Goal: Task Accomplishment & Management: Use online tool/utility

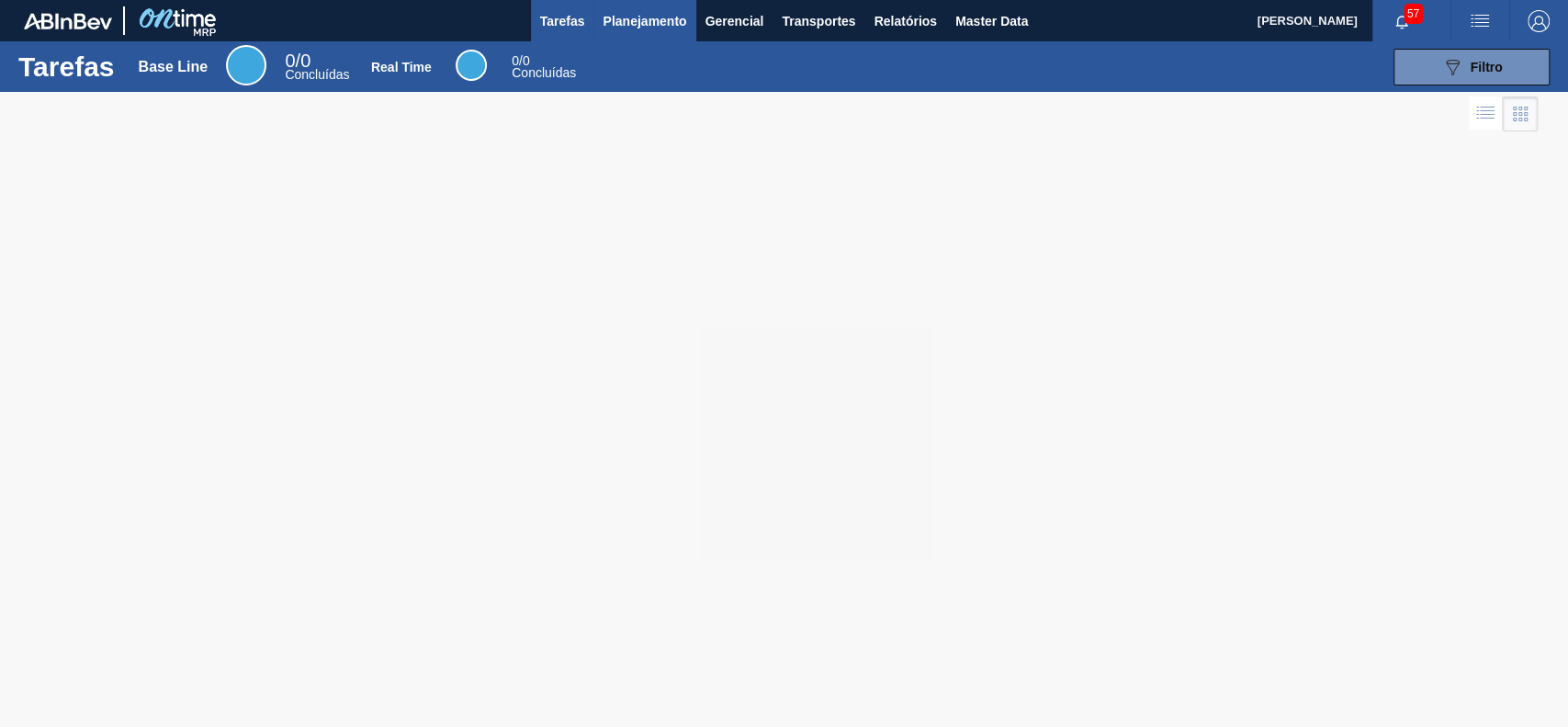
click at [651, 25] on span "Planejamento" at bounding box center [644, 21] width 83 height 22
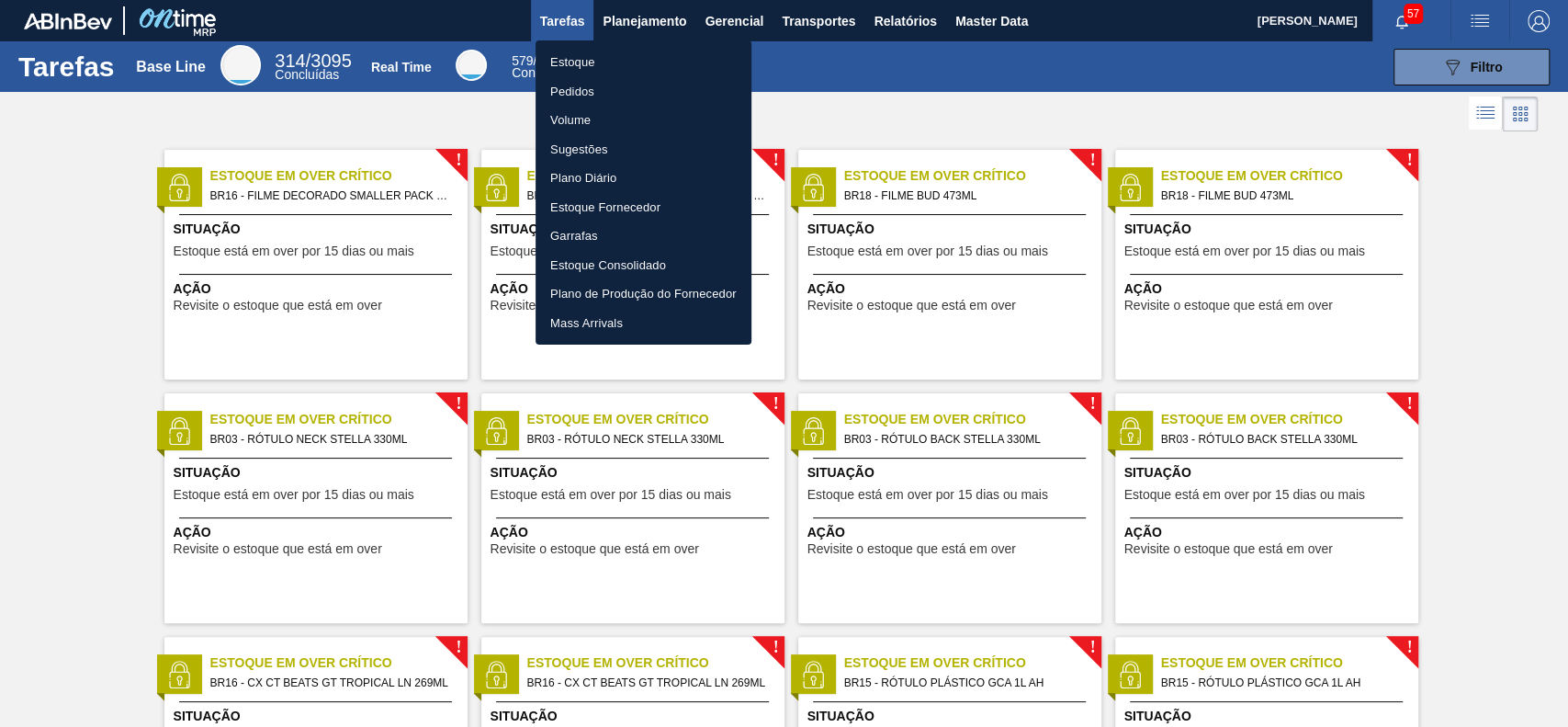
click at [626, 68] on li "Estoque" at bounding box center [642, 63] width 215 height 30
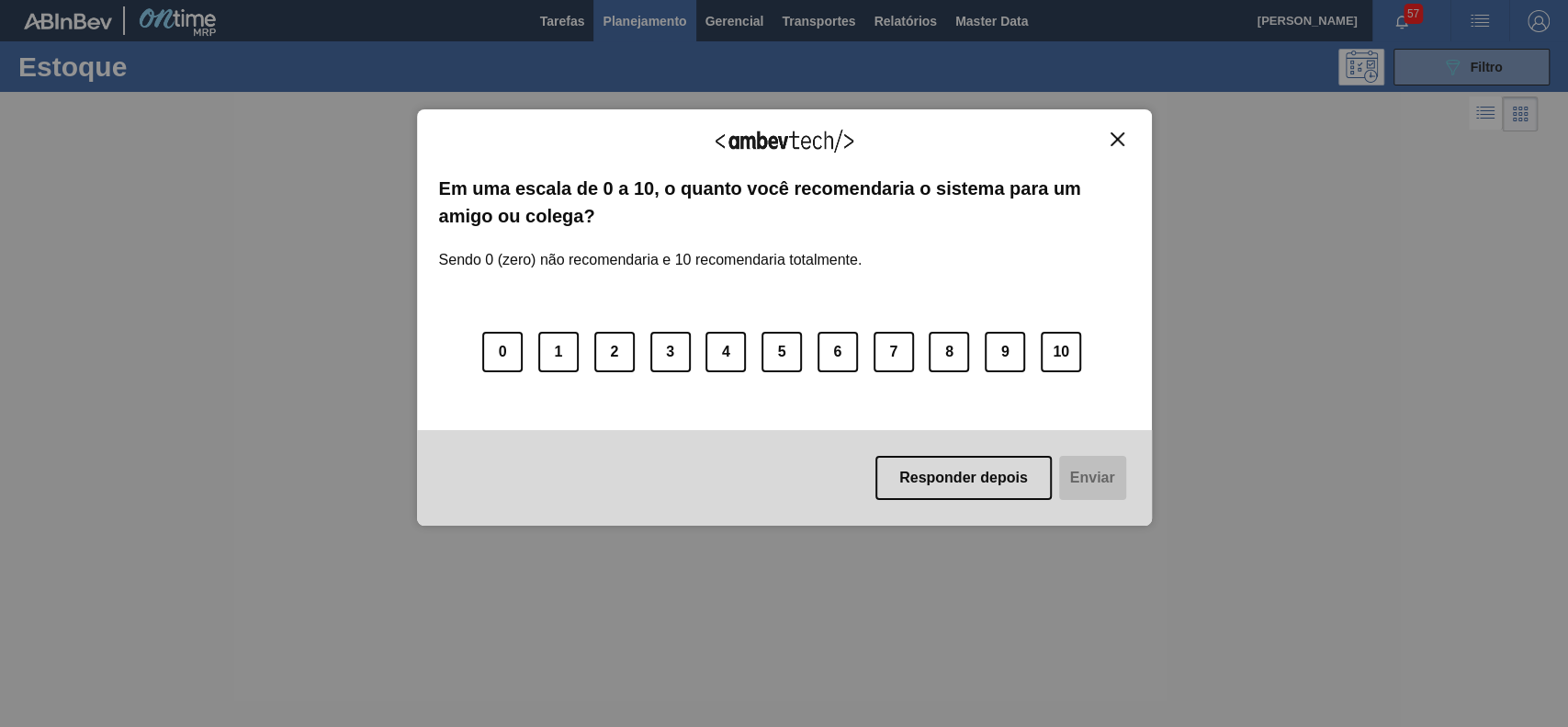
click at [1113, 136] on img "Close" at bounding box center [1117, 139] width 14 height 14
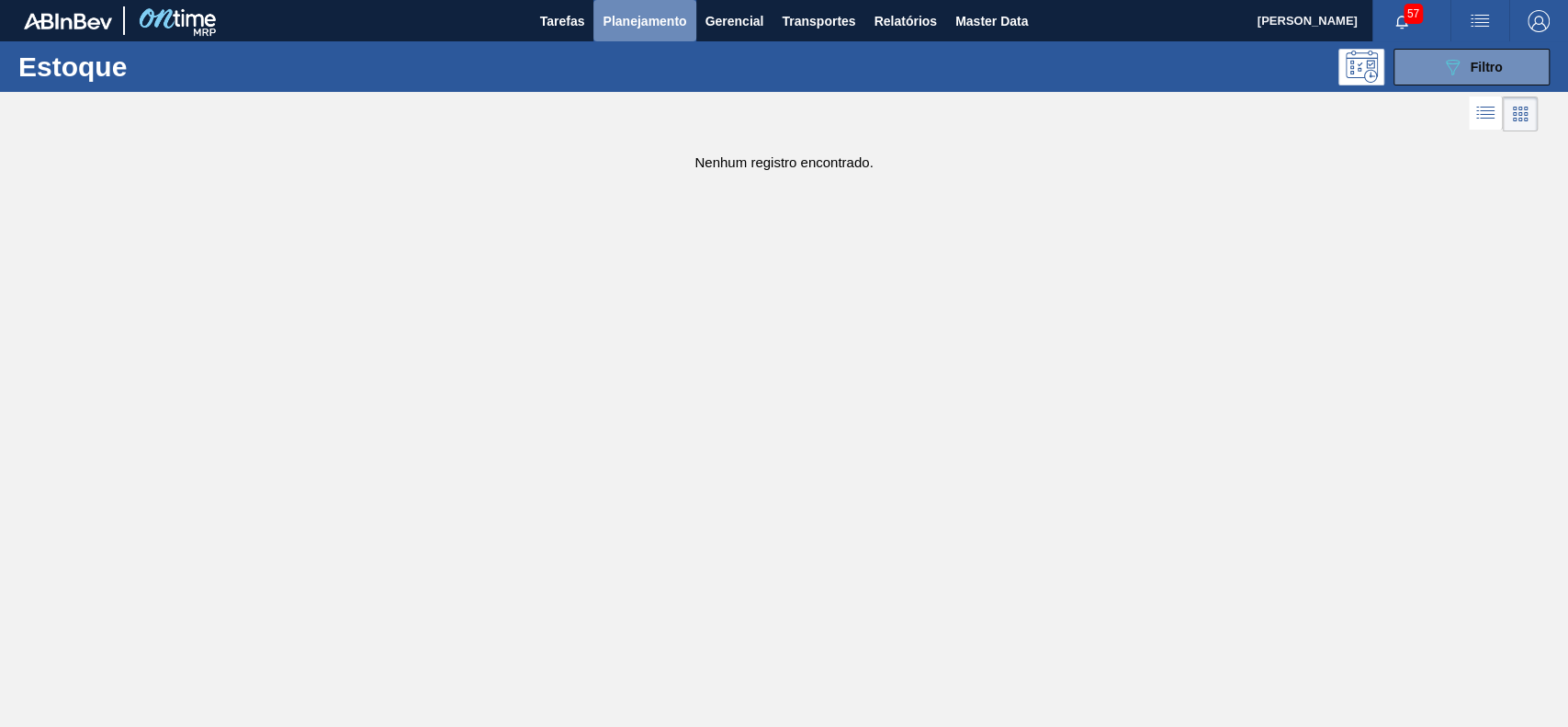
click at [671, 16] on span "Planejamento" at bounding box center [644, 21] width 83 height 22
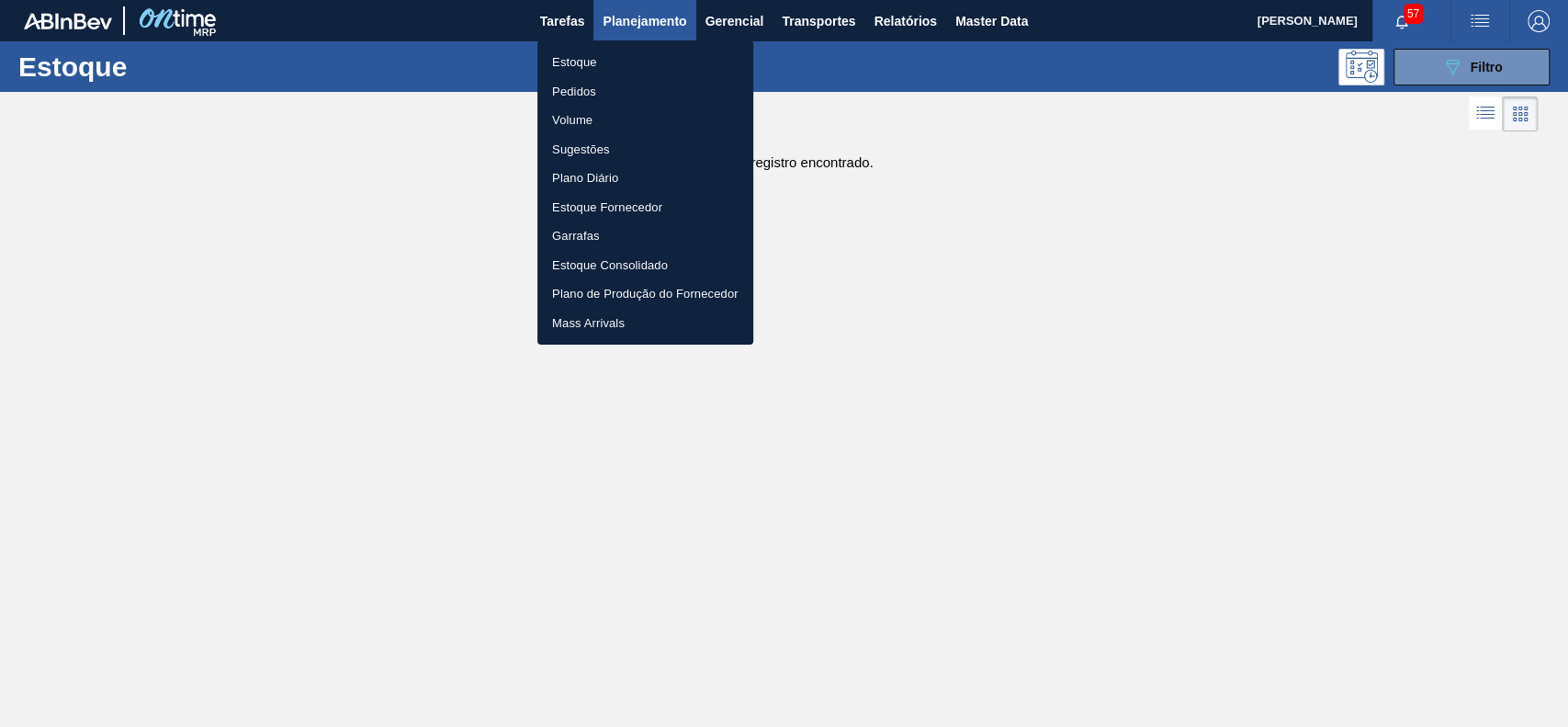
click at [1447, 87] on div at bounding box center [784, 364] width 1568 height 727
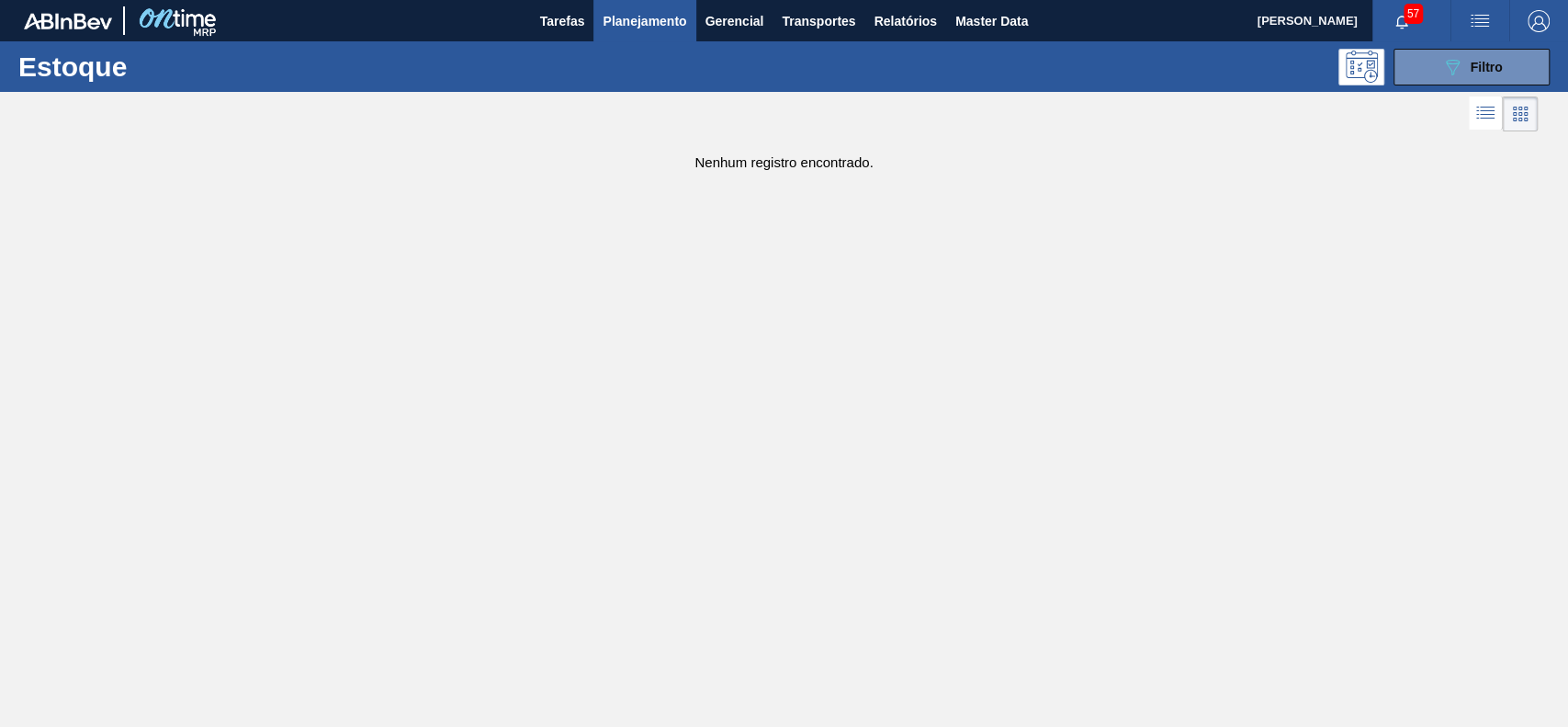
click at [1447, 73] on div "Estoque Pedidos Volume Sugestões Plano Diário Estoque Fornecedor Garrafas Estoq…" at bounding box center [784, 364] width 1568 height 727
click at [1471, 73] on span "Filtro" at bounding box center [1487, 67] width 32 height 15
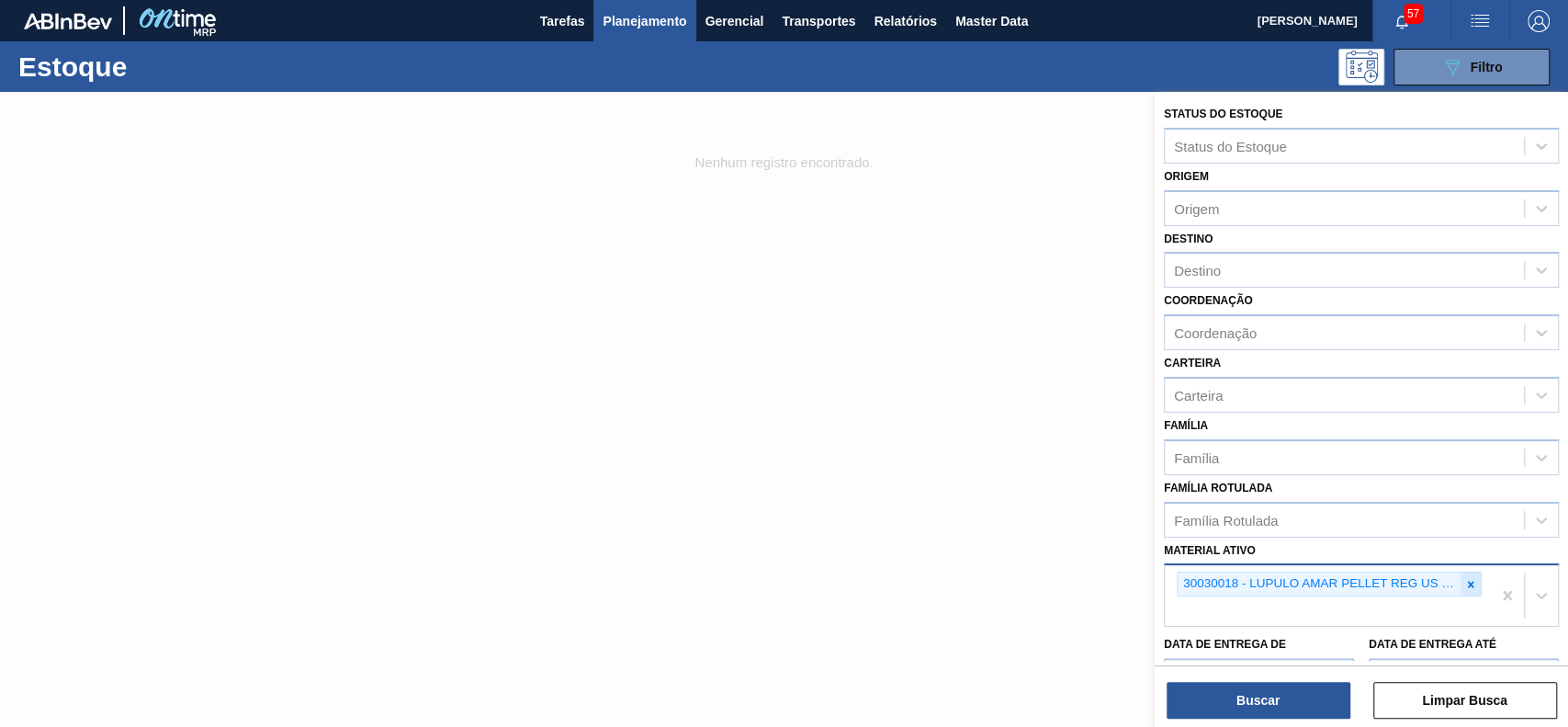
click at [1473, 572] on div at bounding box center [1470, 583] width 20 height 23
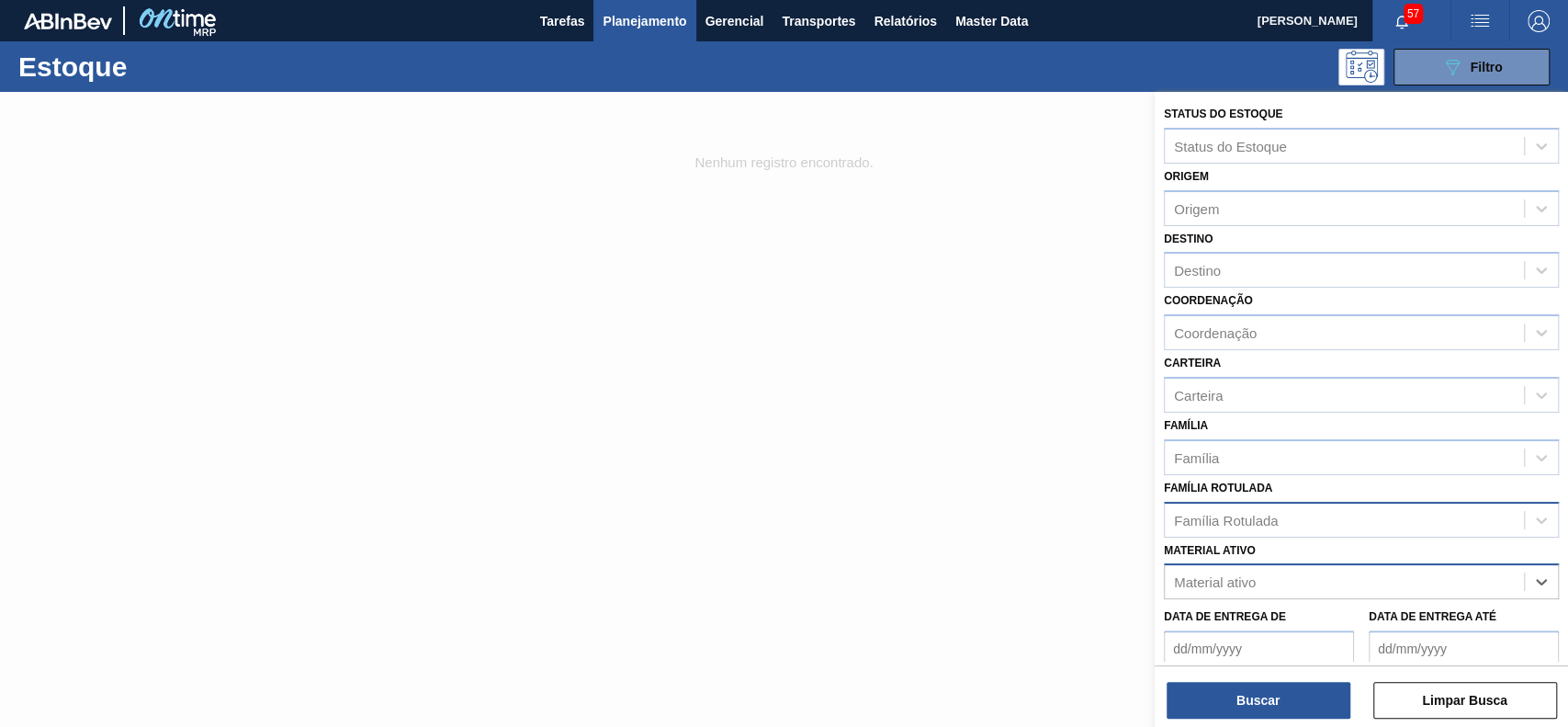
click at [1387, 521] on div "Família Rotulada" at bounding box center [1345, 519] width 359 height 27
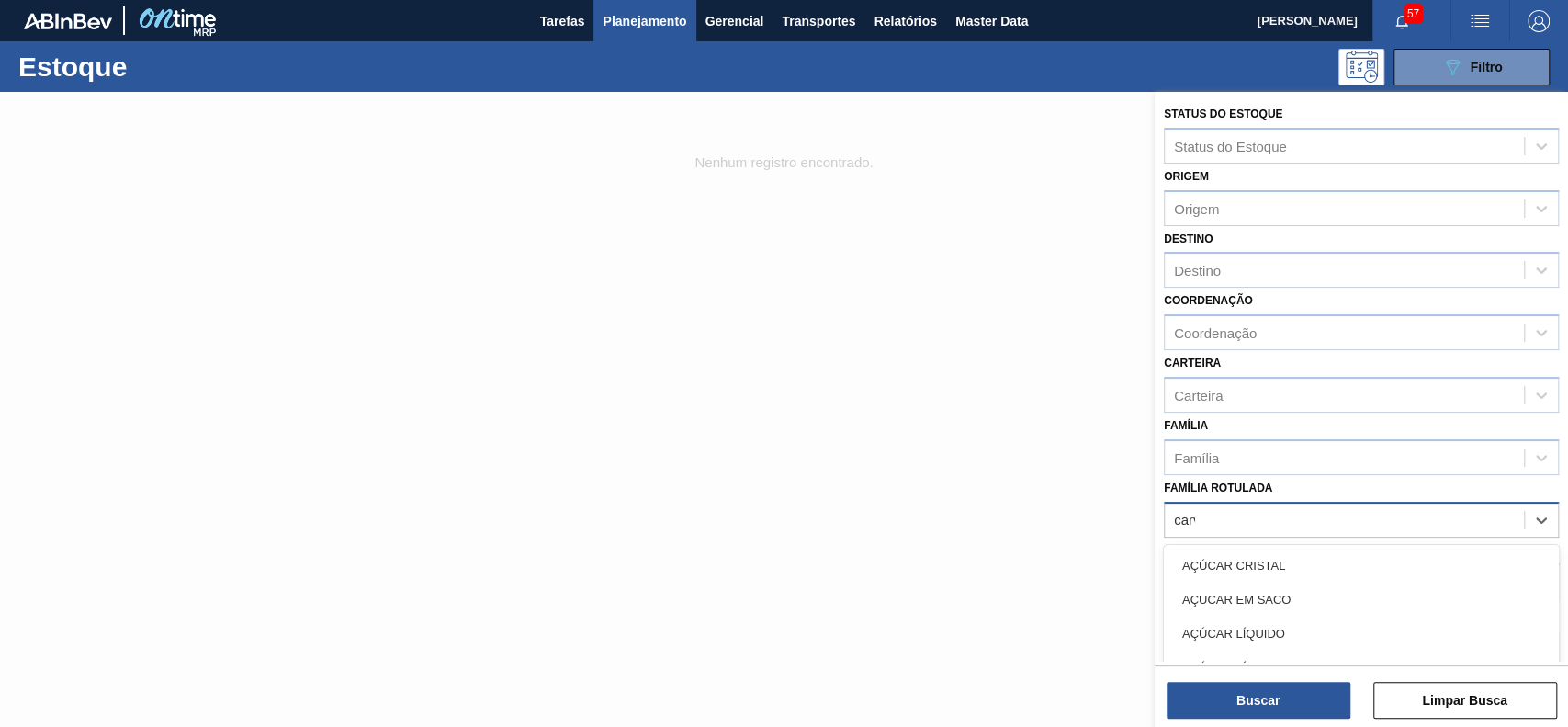
type Rotulada "carva"
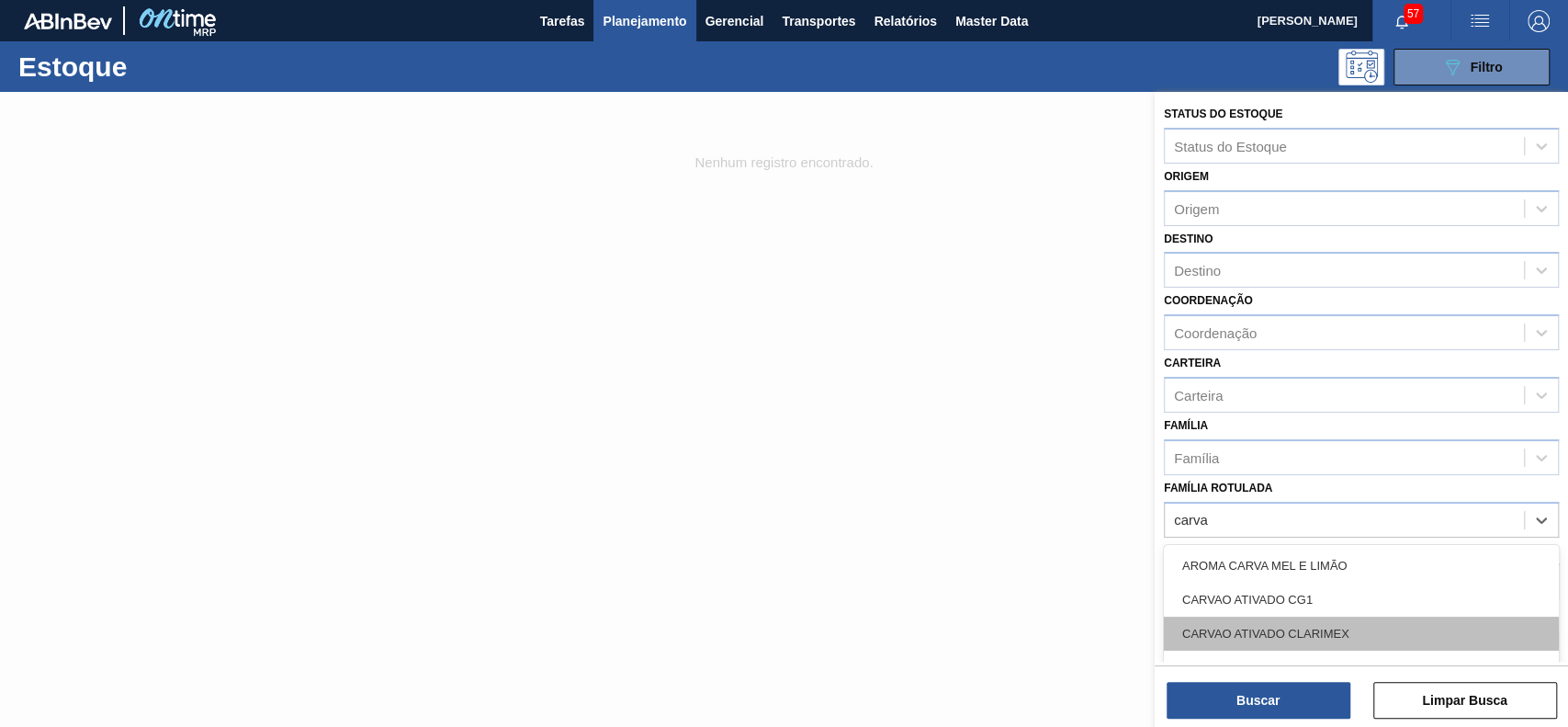
click at [1304, 629] on div "CARVAO ATIVADO CLARIMEX" at bounding box center [1361, 634] width 395 height 34
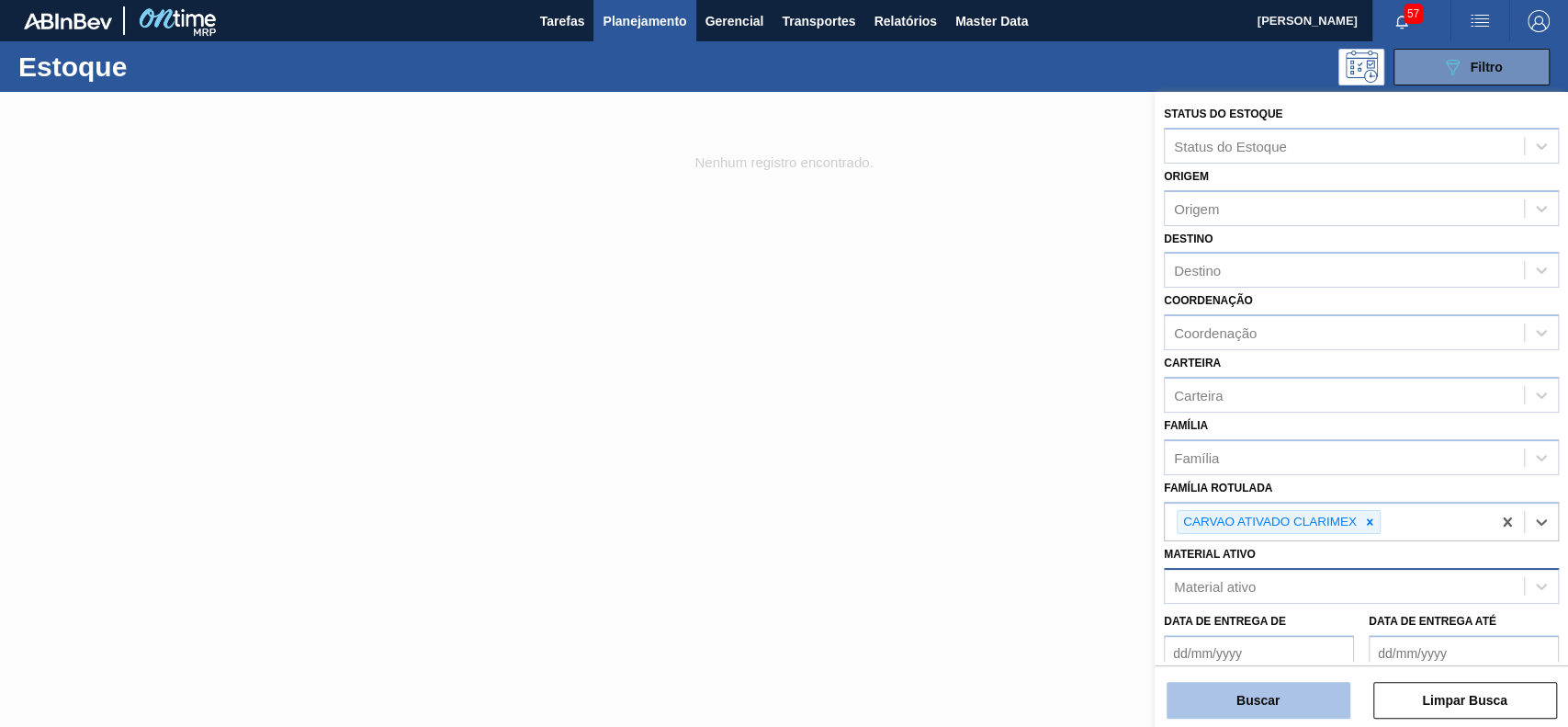
click at [1251, 713] on button "Buscar" at bounding box center [1257, 699] width 184 height 37
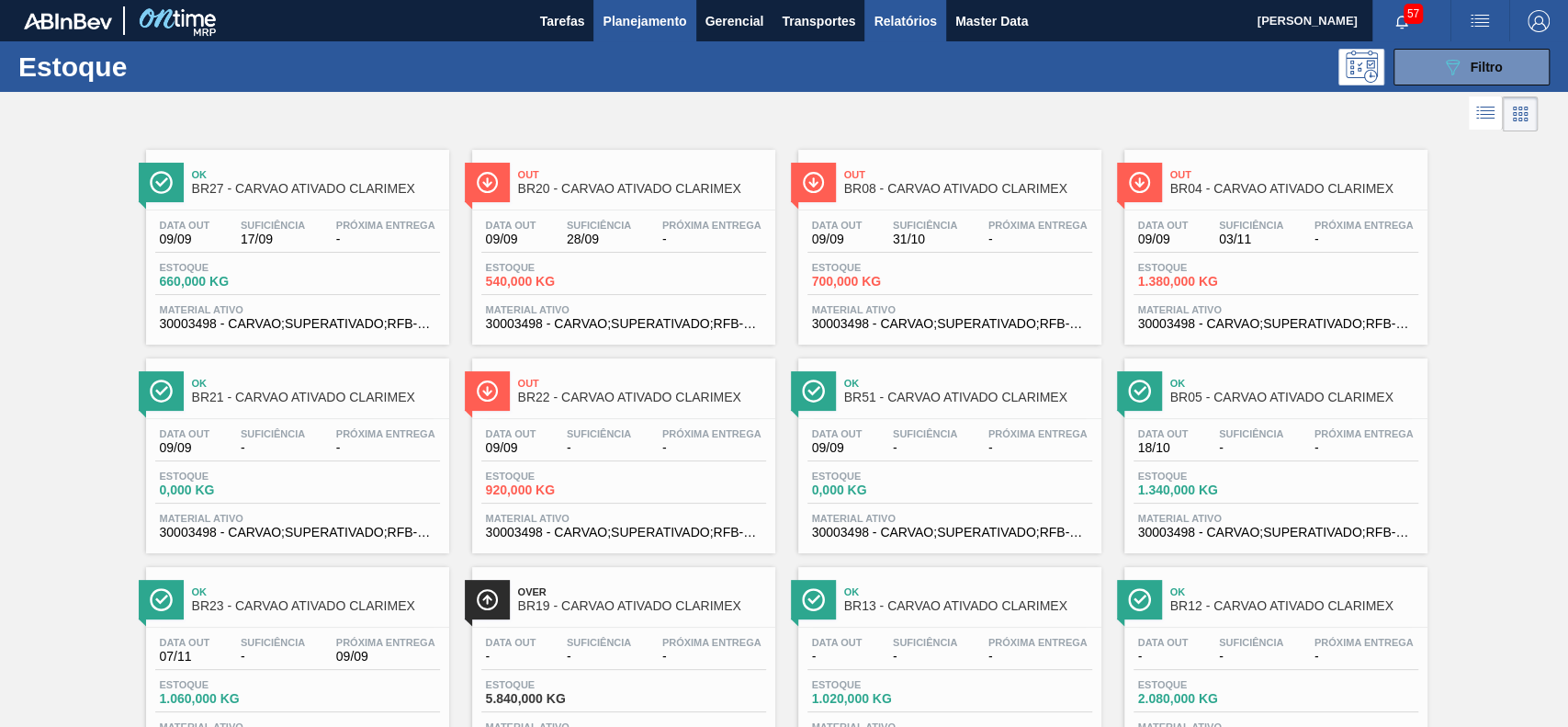
click at [901, 32] on button "Relatórios" at bounding box center [904, 21] width 80 height 42
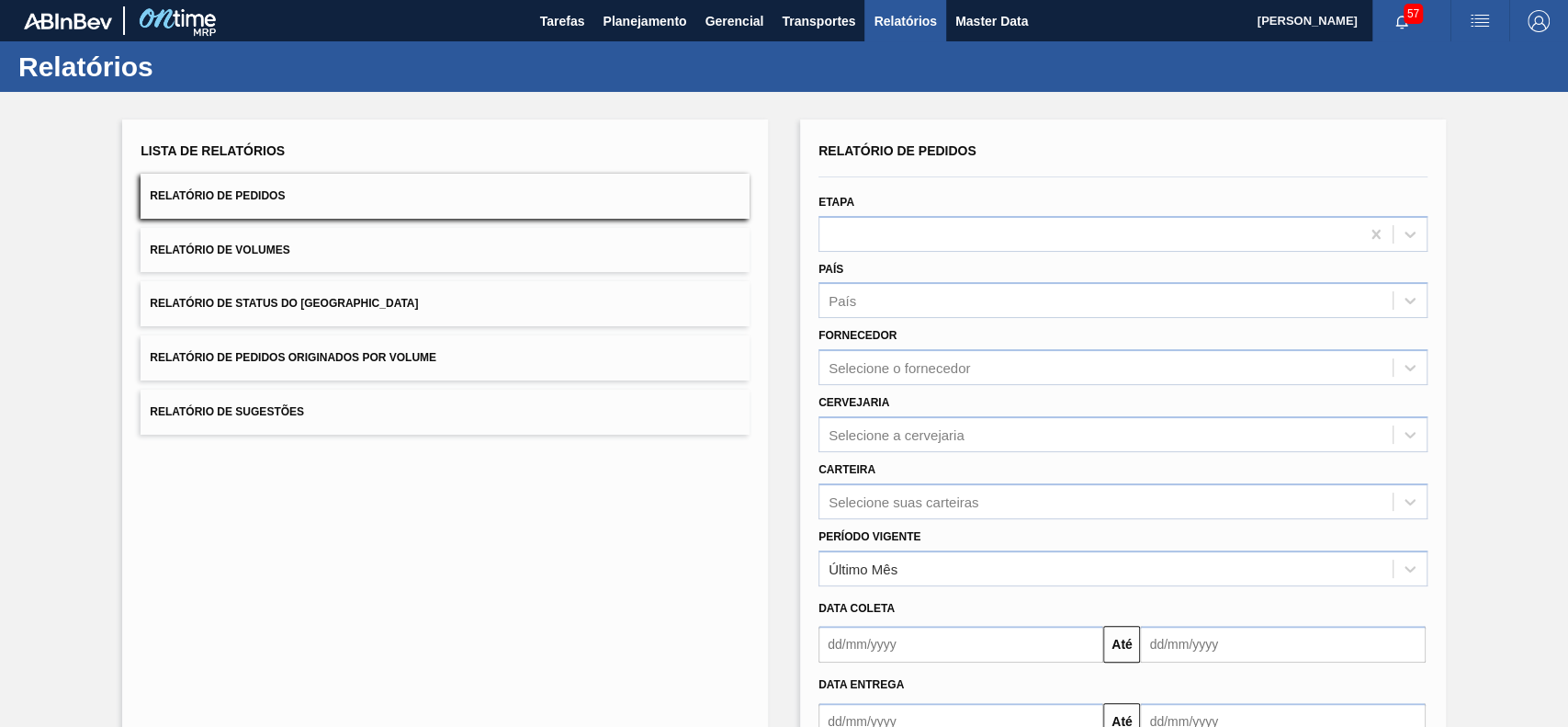
click at [363, 302] on button "Relatório de Status do Estoque" at bounding box center [444, 303] width 609 height 45
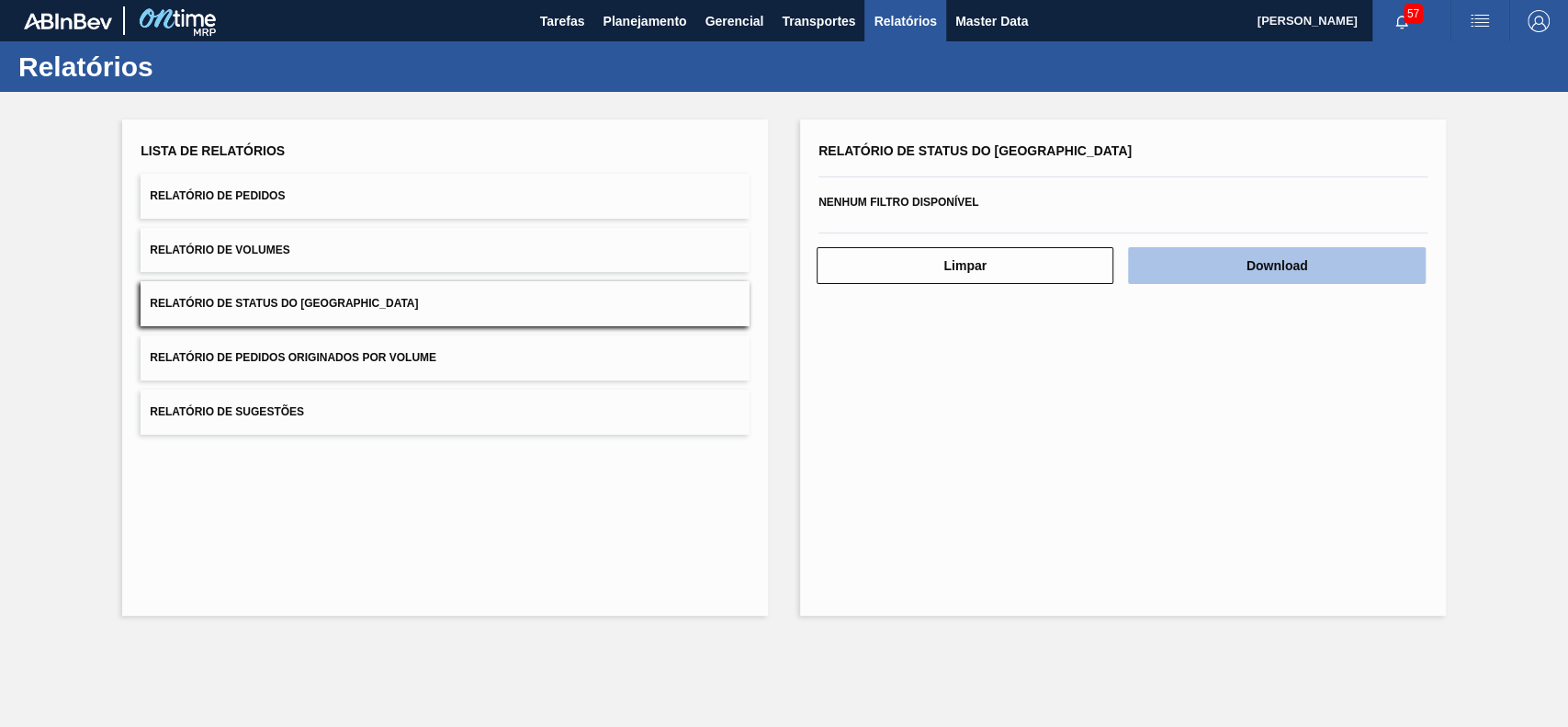
click at [1266, 261] on button "Download" at bounding box center [1276, 265] width 297 height 37
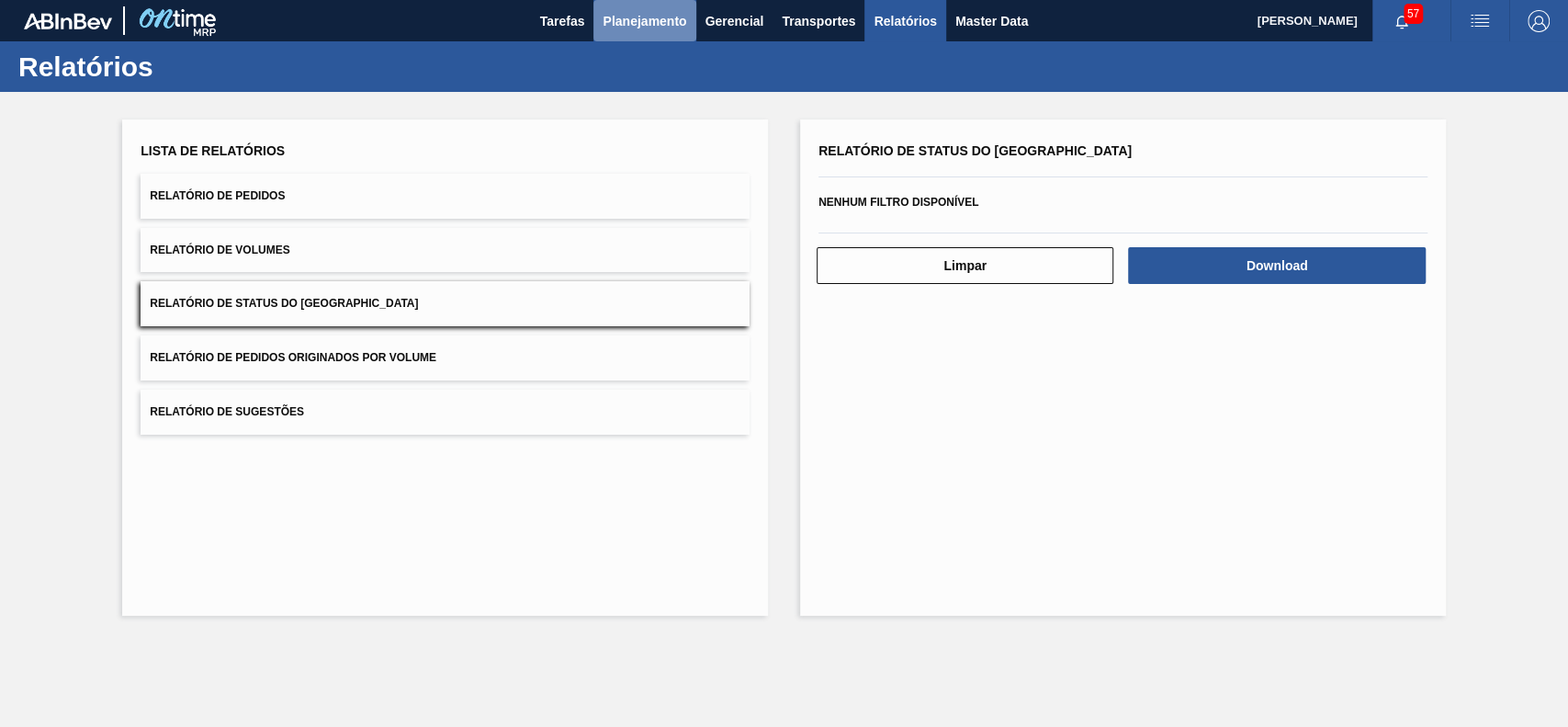
click at [628, 22] on span "Planejamento" at bounding box center [644, 21] width 83 height 22
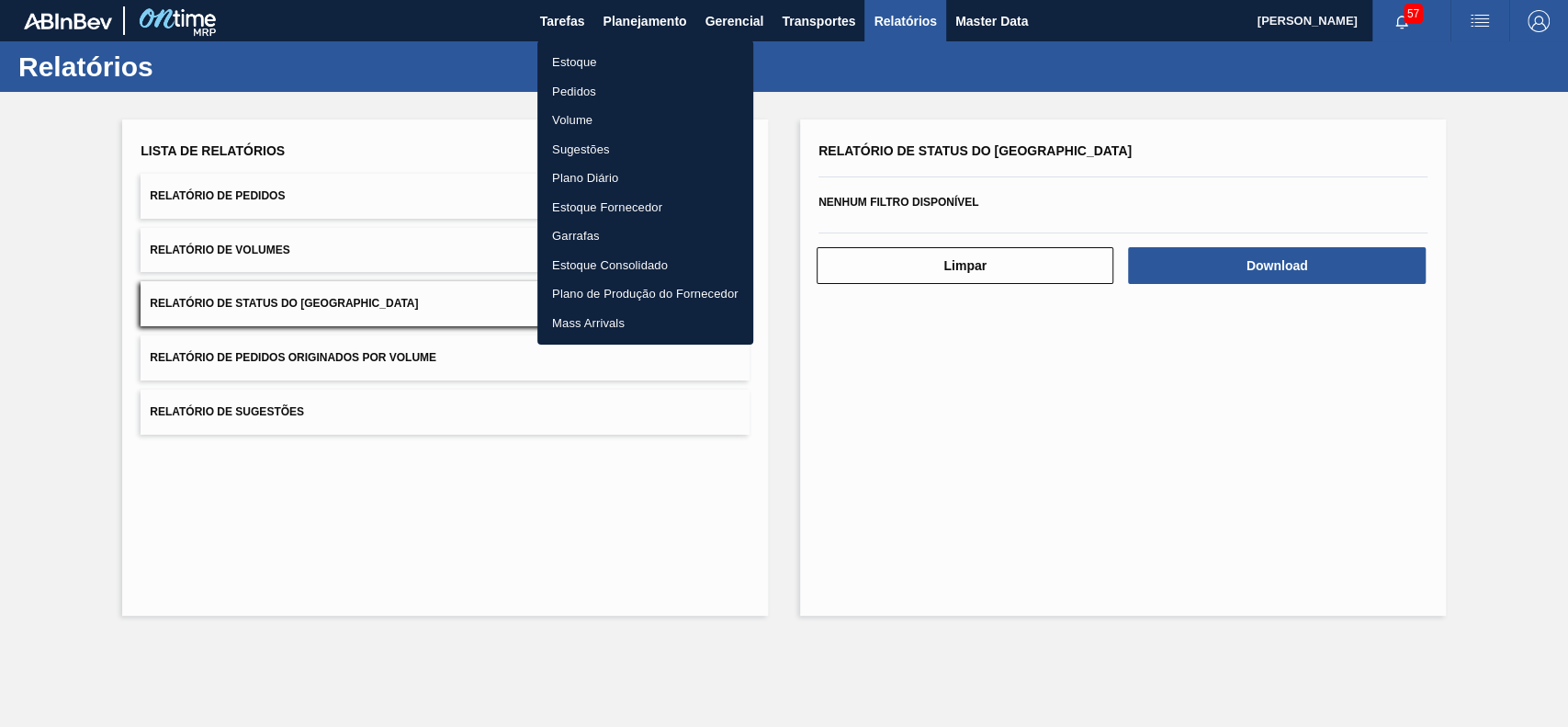
click at [627, 66] on li "Estoque" at bounding box center [644, 63] width 215 height 30
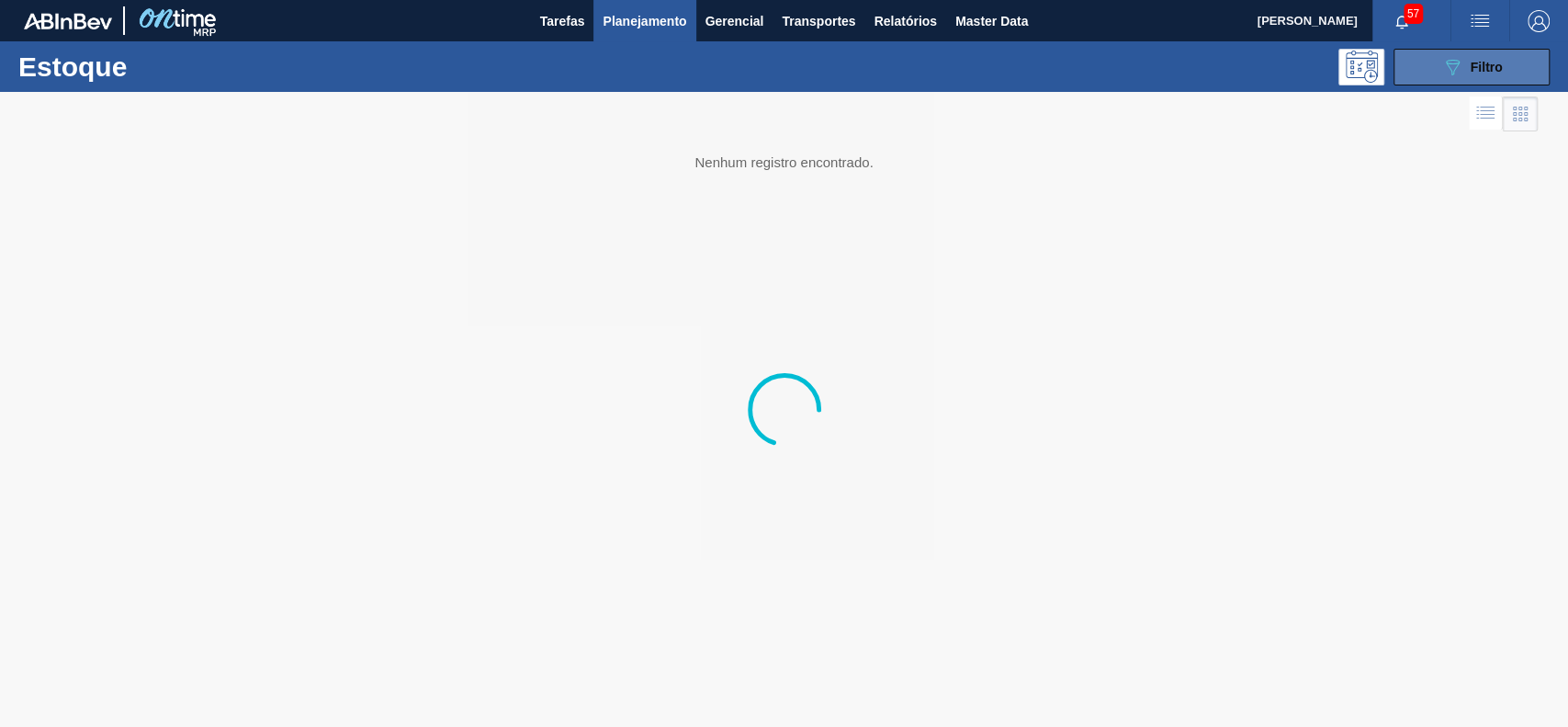
click at [1443, 70] on icon "089F7B8B-B2A5-4AFE-B5C0-19BA573D28AC" at bounding box center [1452, 67] width 22 height 22
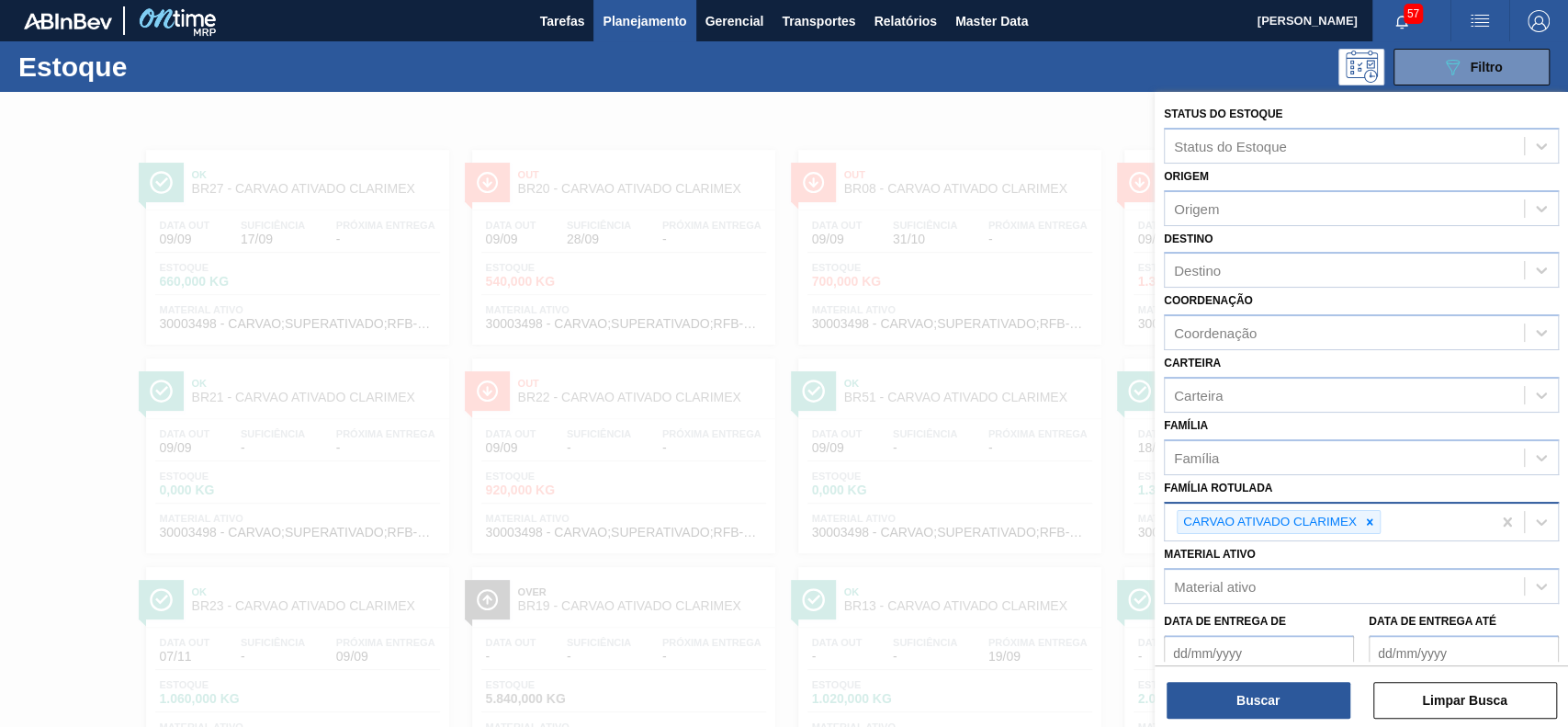
drag, startPoint x: 1372, startPoint y: 513, endPoint x: 1350, endPoint y: 524, distance: 24.6
click at [1372, 515] on icon at bounding box center [1368, 521] width 13 height 13
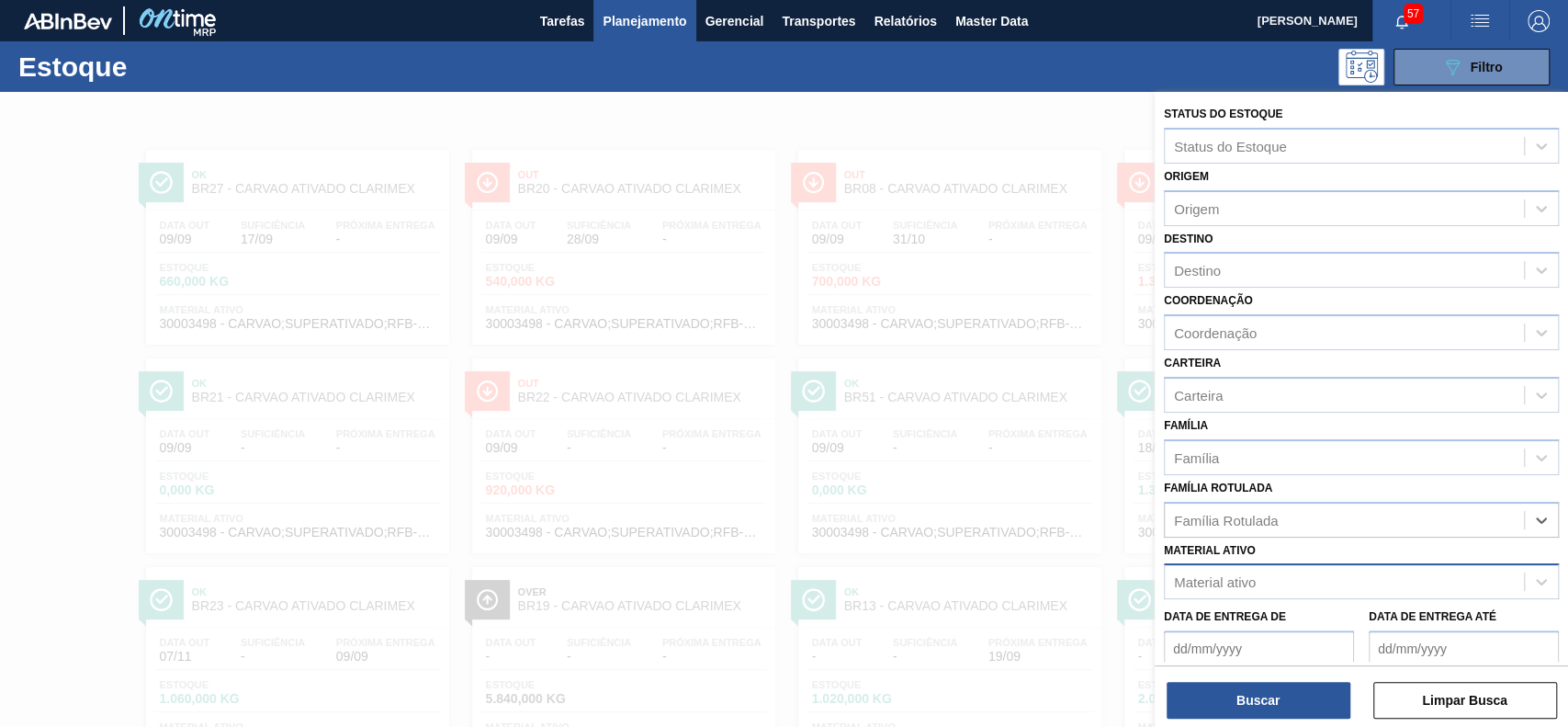
scroll to position [161, 0]
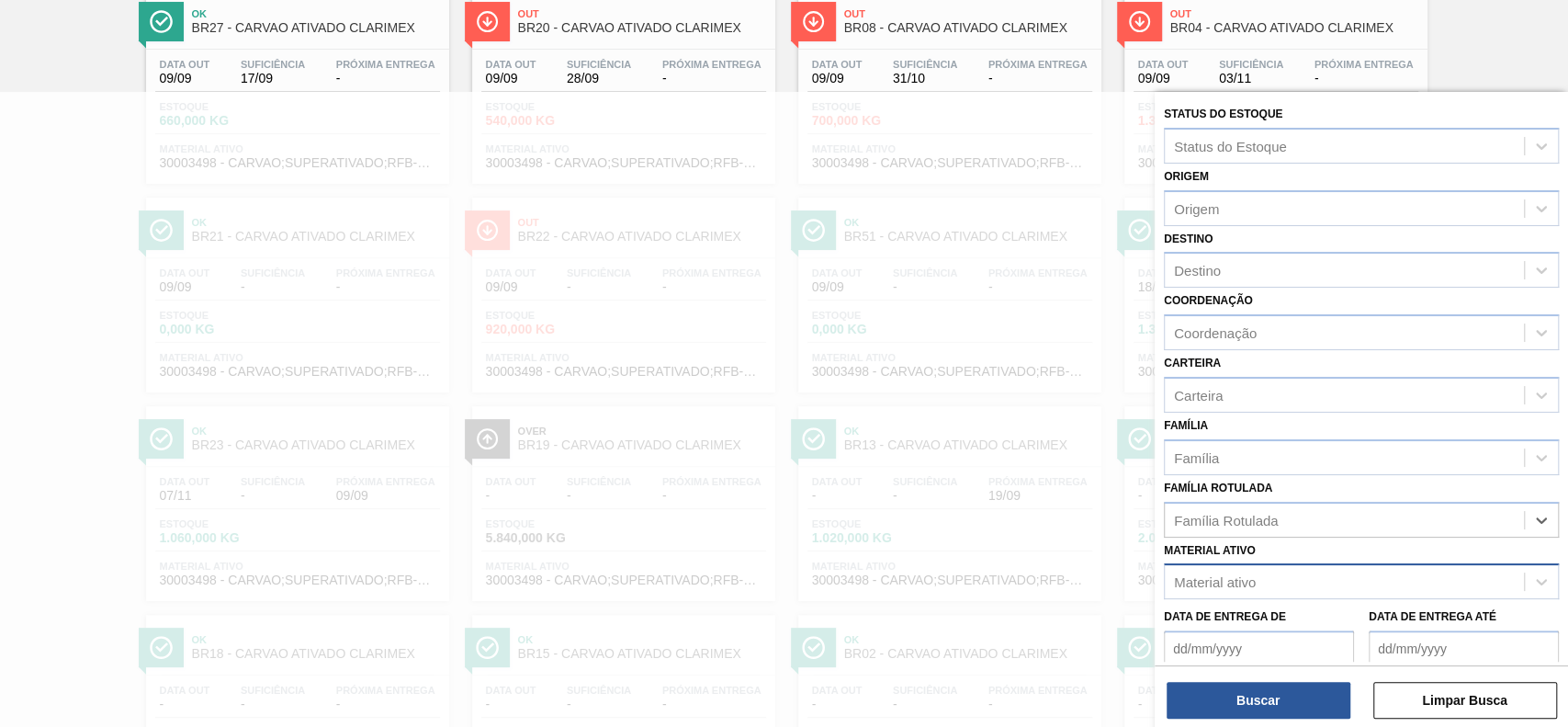
click at [1262, 568] on div "Material ativo" at bounding box center [1345, 581] width 359 height 27
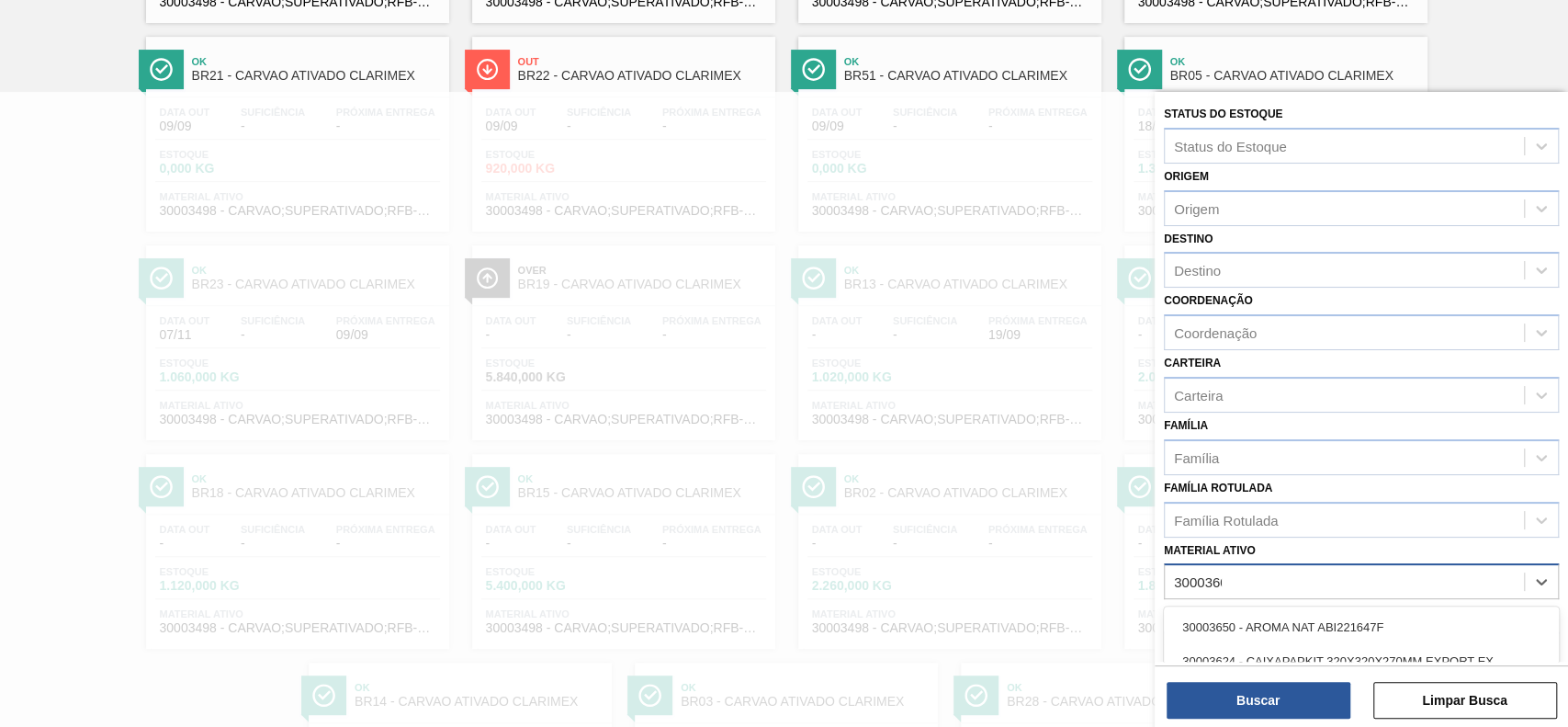
type ativo "30003602"
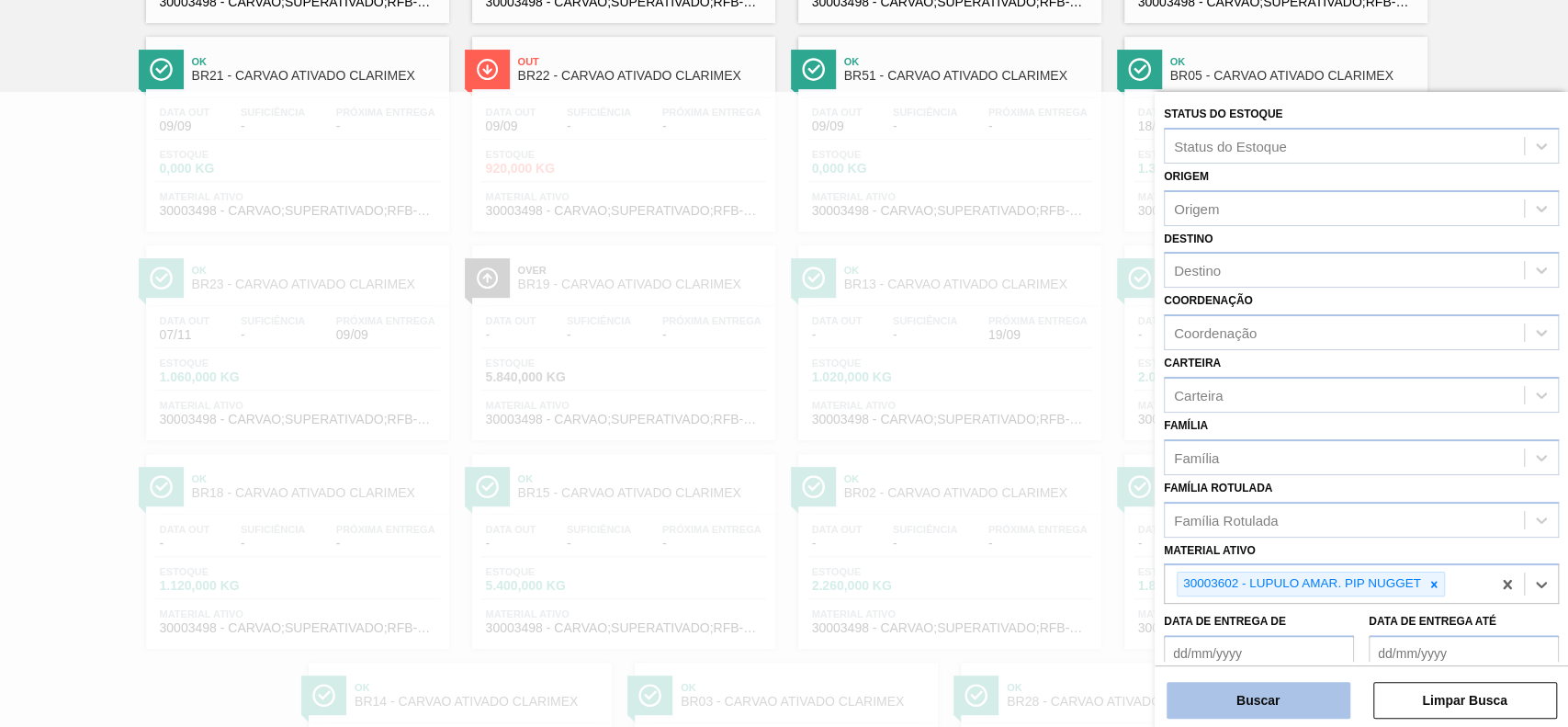
click at [1277, 700] on button "Buscar" at bounding box center [1257, 699] width 184 height 37
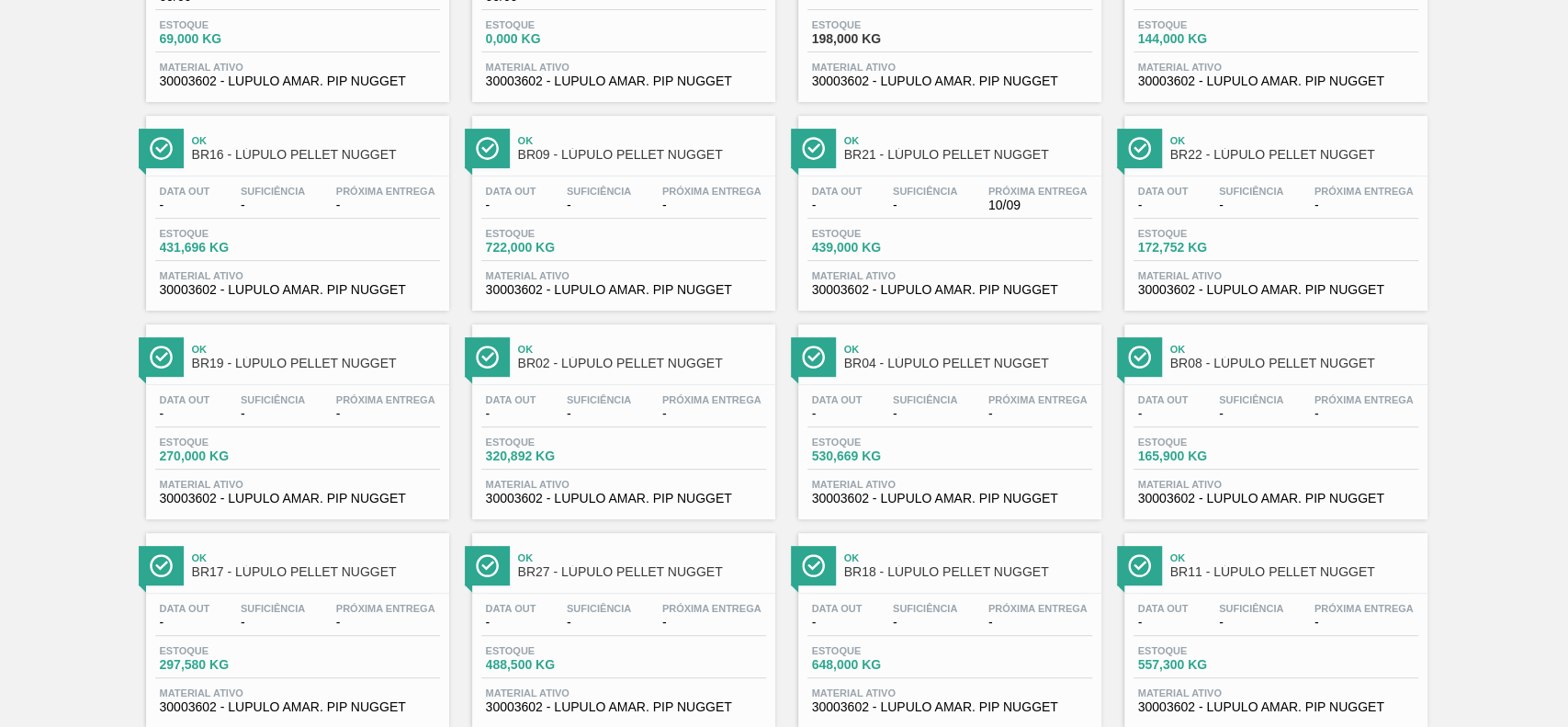
scroll to position [244, 0]
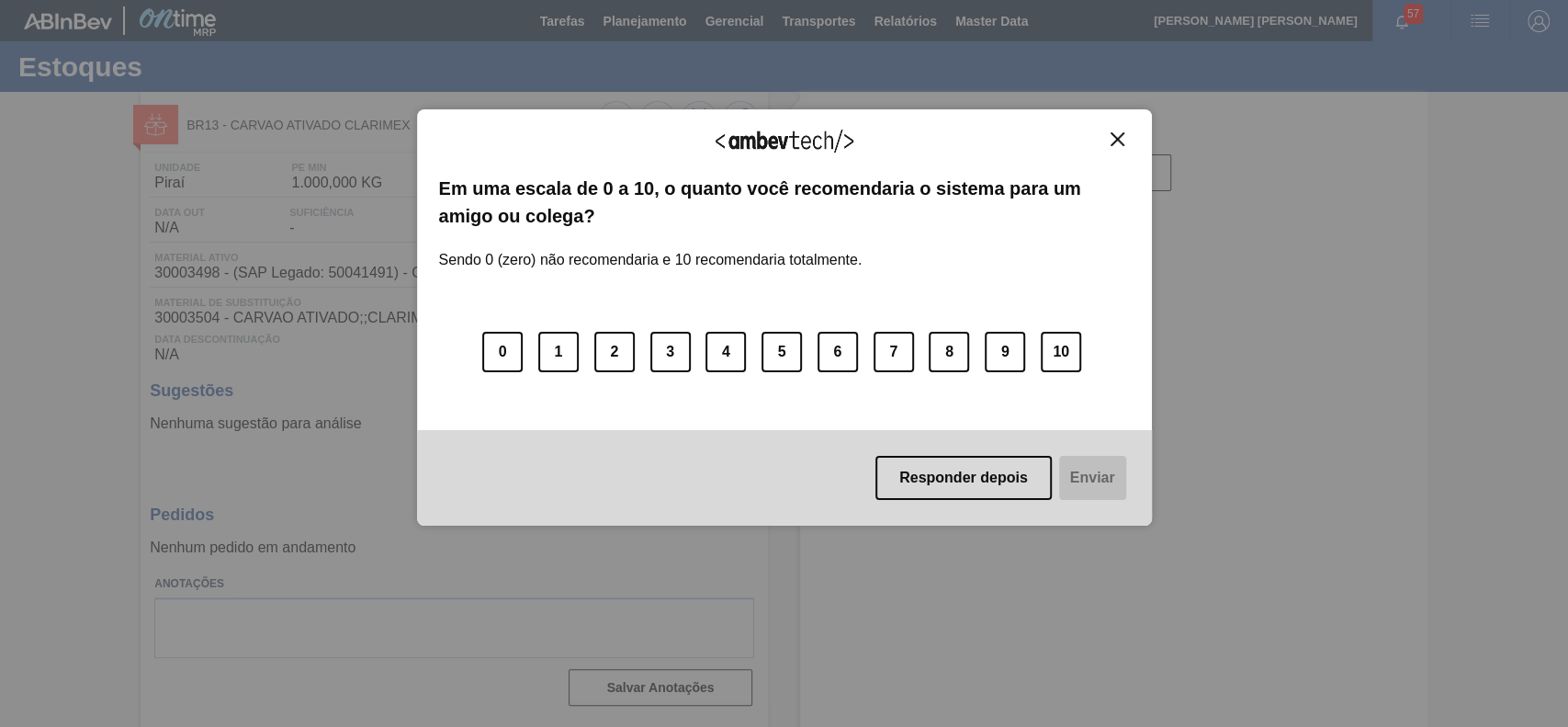
click at [1117, 142] on img "Close" at bounding box center [1117, 139] width 14 height 14
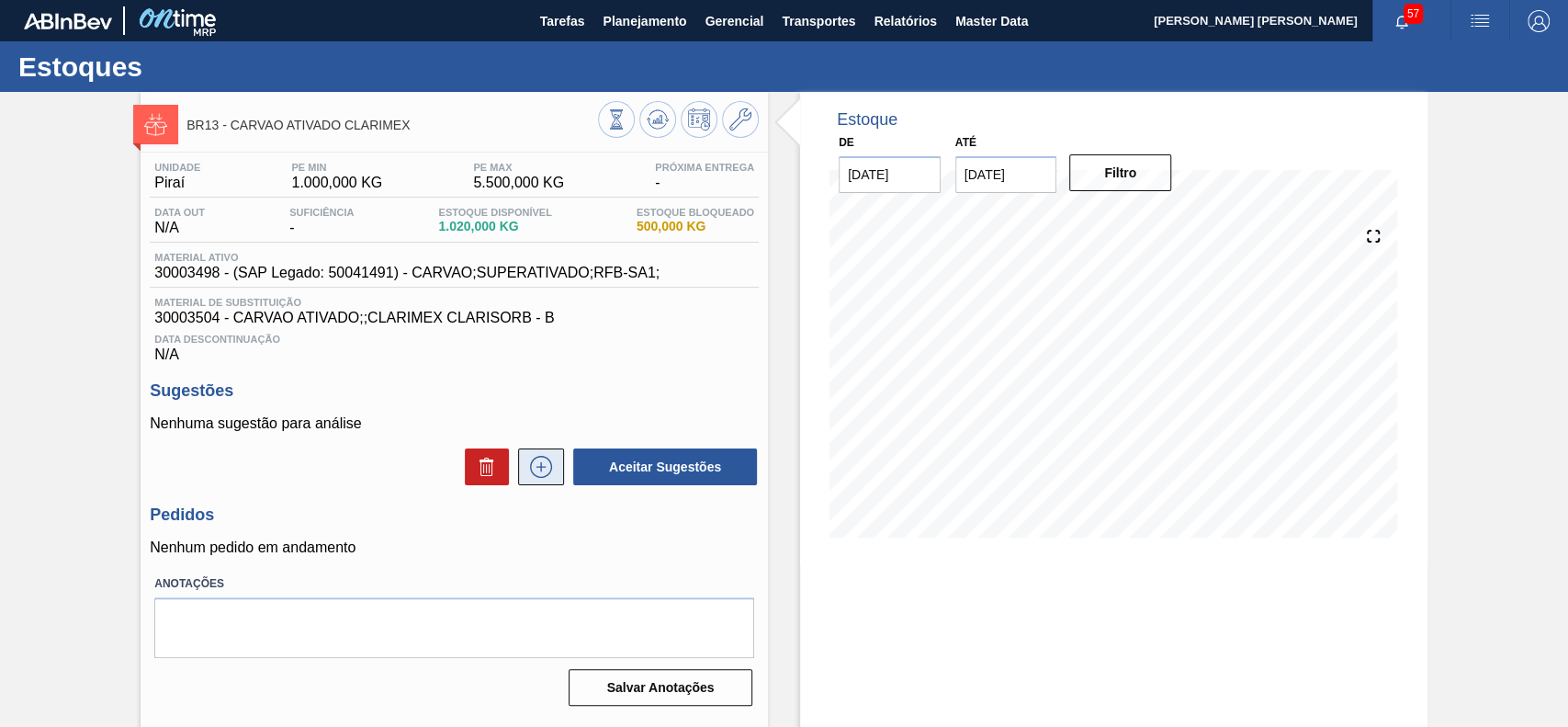
click at [530, 471] on icon at bounding box center [541, 467] width 30 height 22
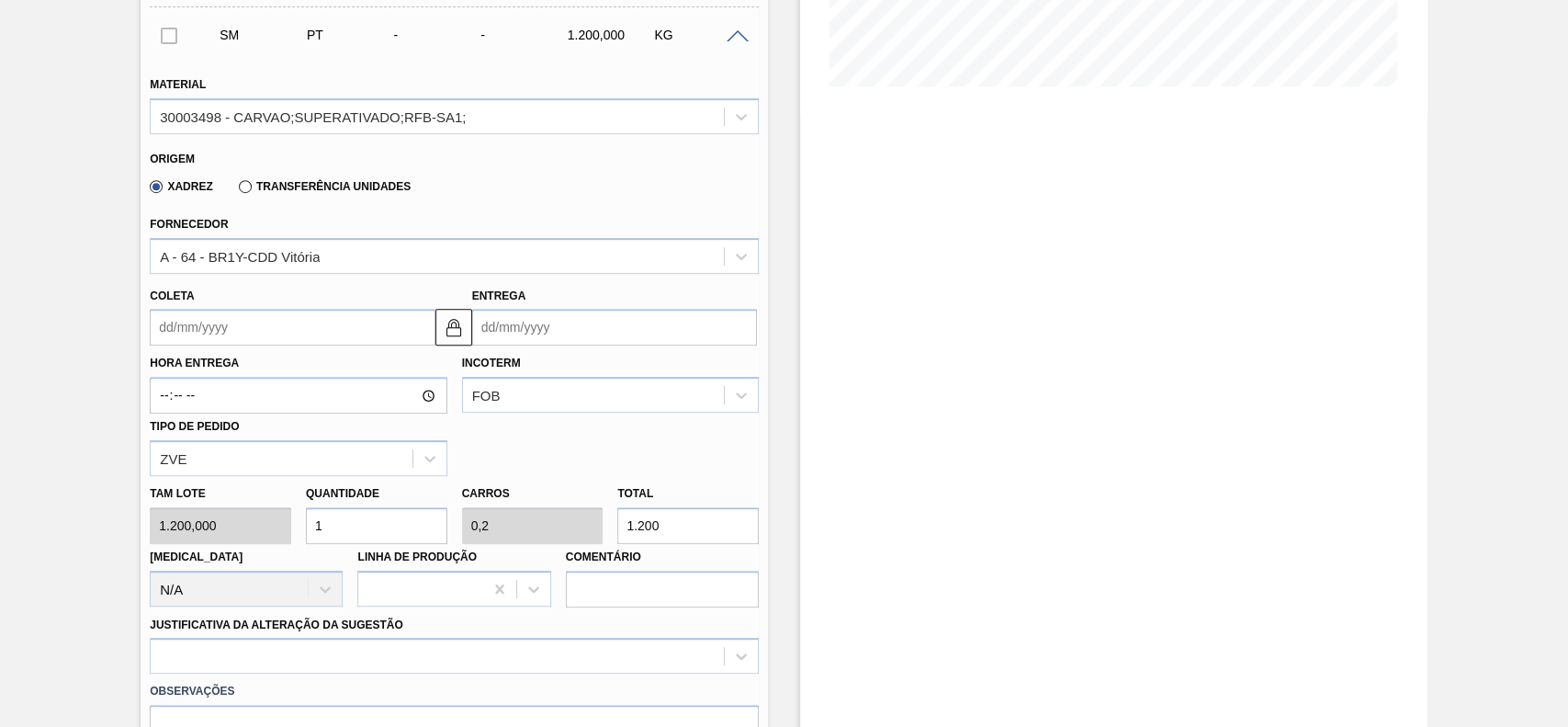
scroll to position [490, 0]
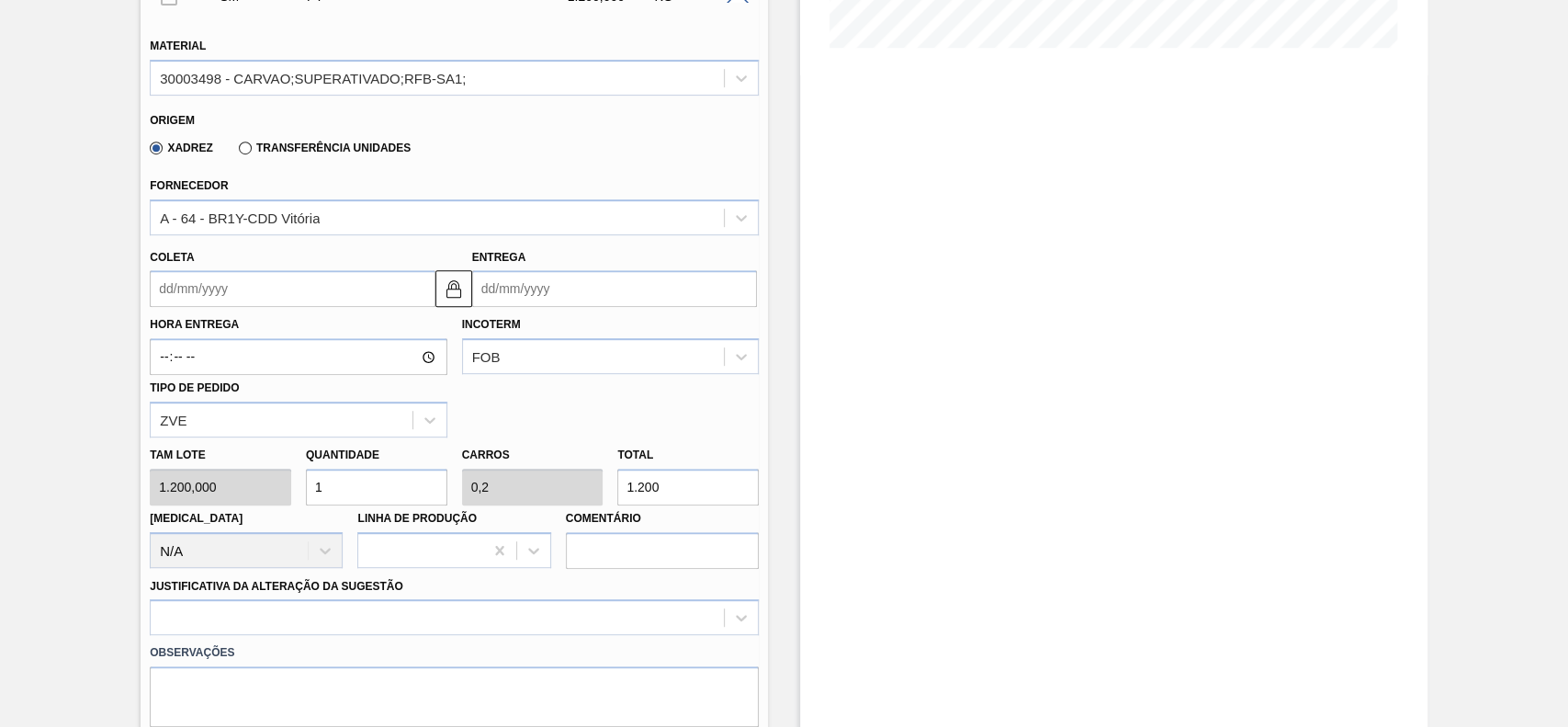
click at [262, 142] on div "Transferência Unidades" at bounding box center [321, 147] width 179 height 17
click at [245, 150] on label "Transferência Unidades" at bounding box center [324, 147] width 172 height 13
click at [236, 152] on input "Transferência Unidades" at bounding box center [236, 152] width 0 height 0
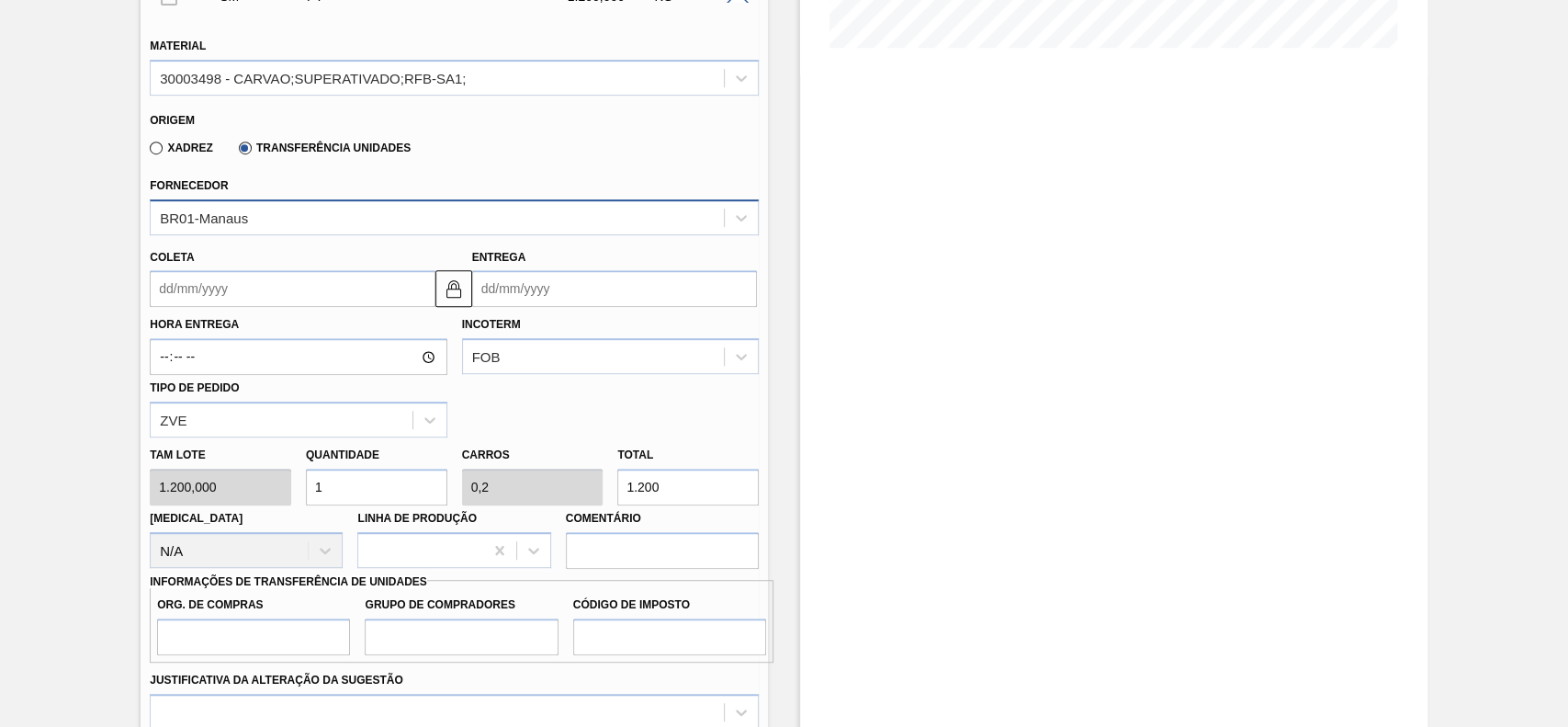
click at [332, 215] on div "BR01-Manaus" at bounding box center [437, 217] width 573 height 27
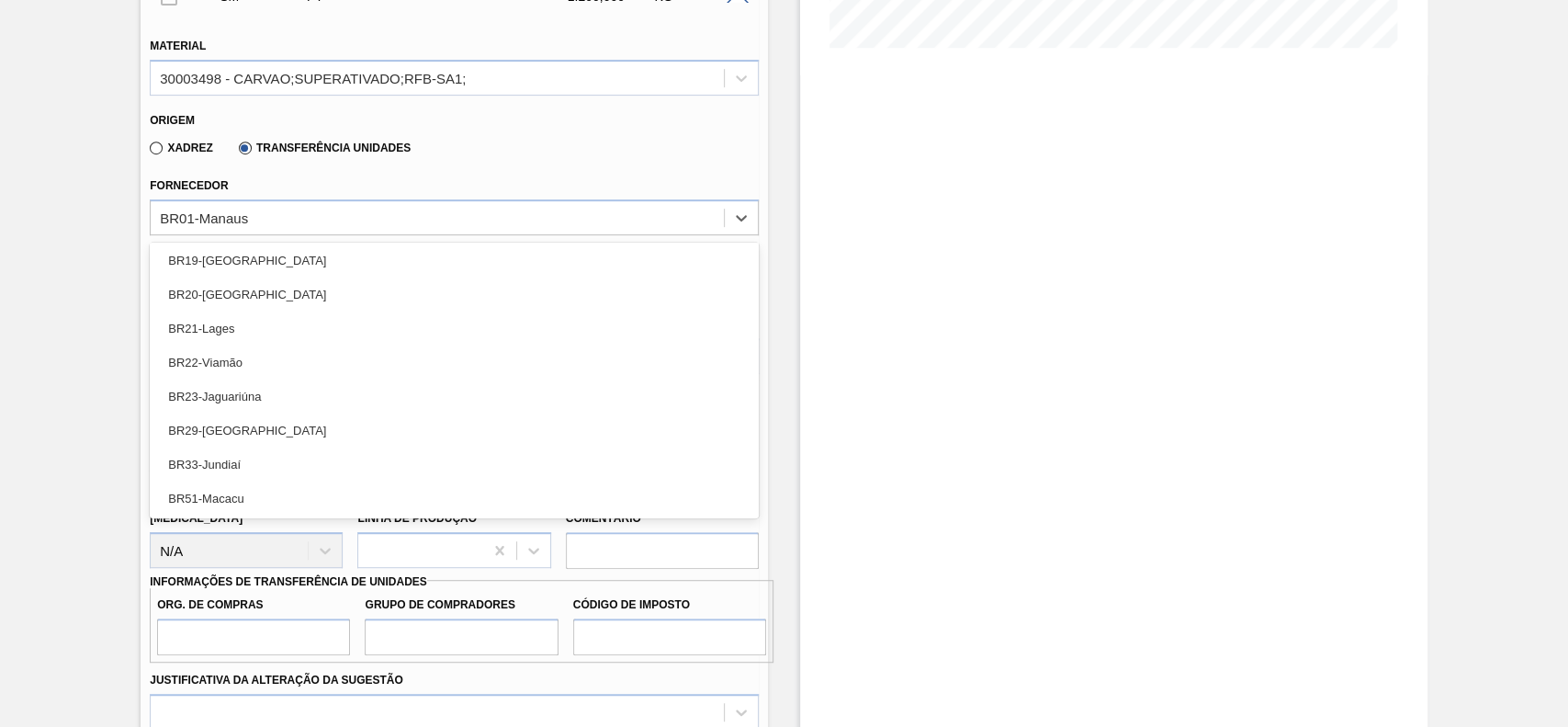
scroll to position [187, 0]
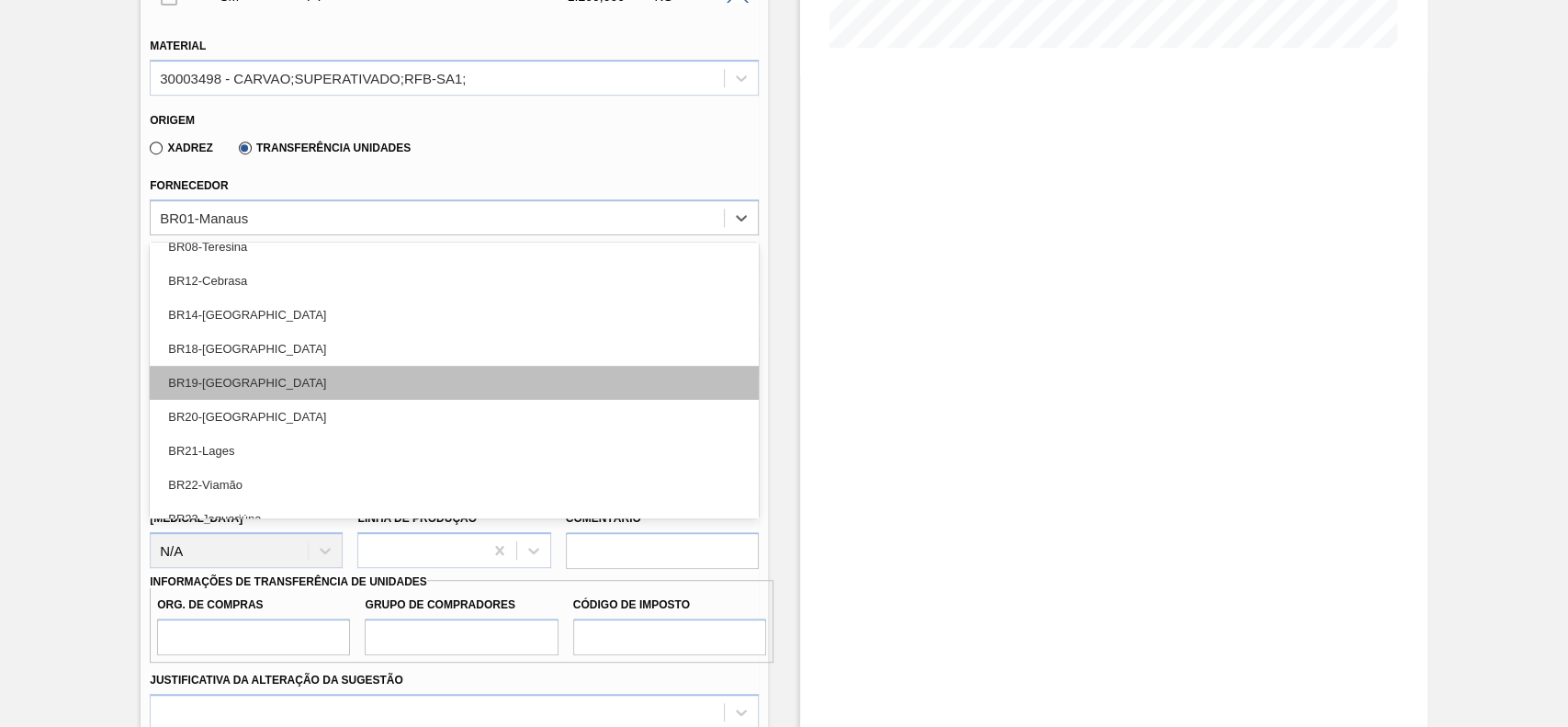
click at [270, 388] on div "BR19-[GEOGRAPHIC_DATA]" at bounding box center [454, 382] width 609 height 34
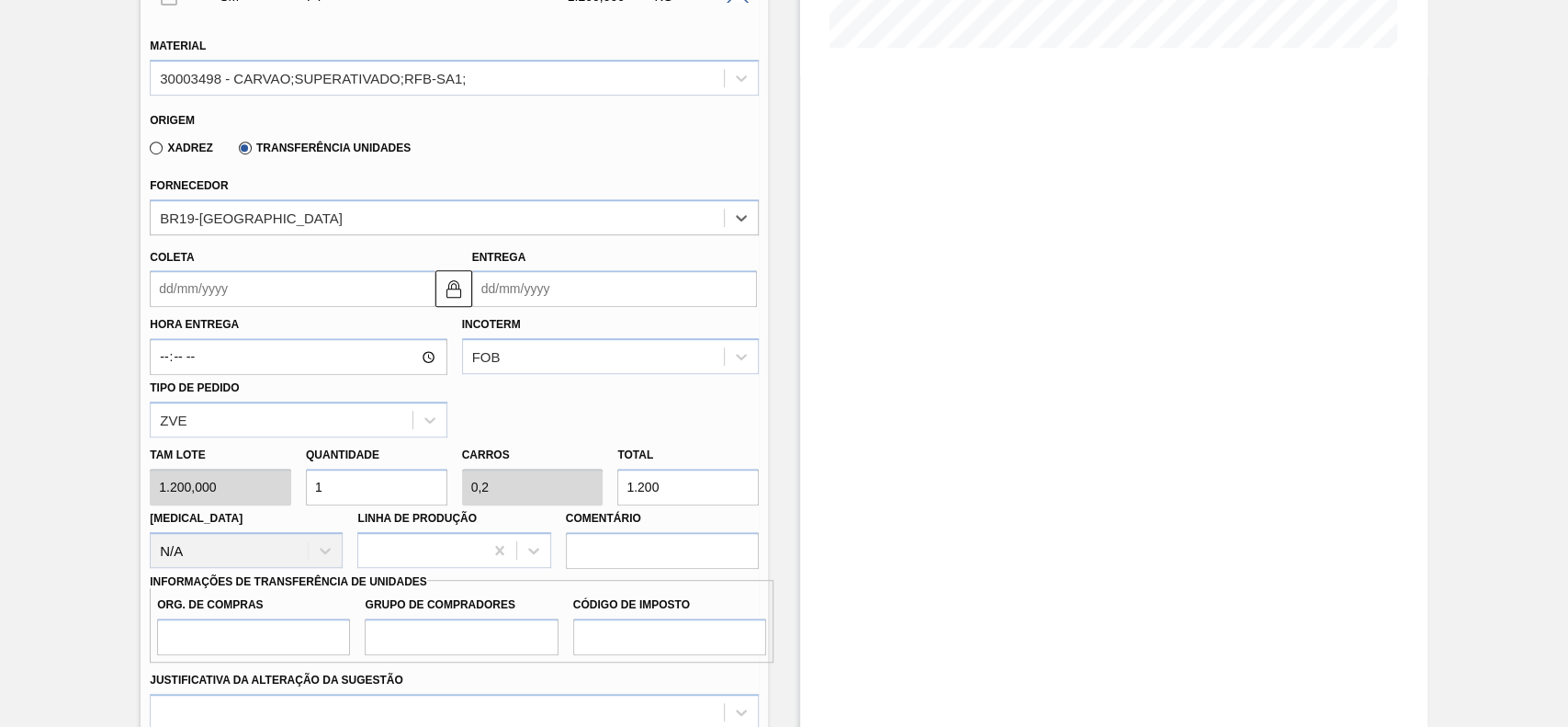
click at [279, 293] on input "Coleta" at bounding box center [292, 288] width 285 height 37
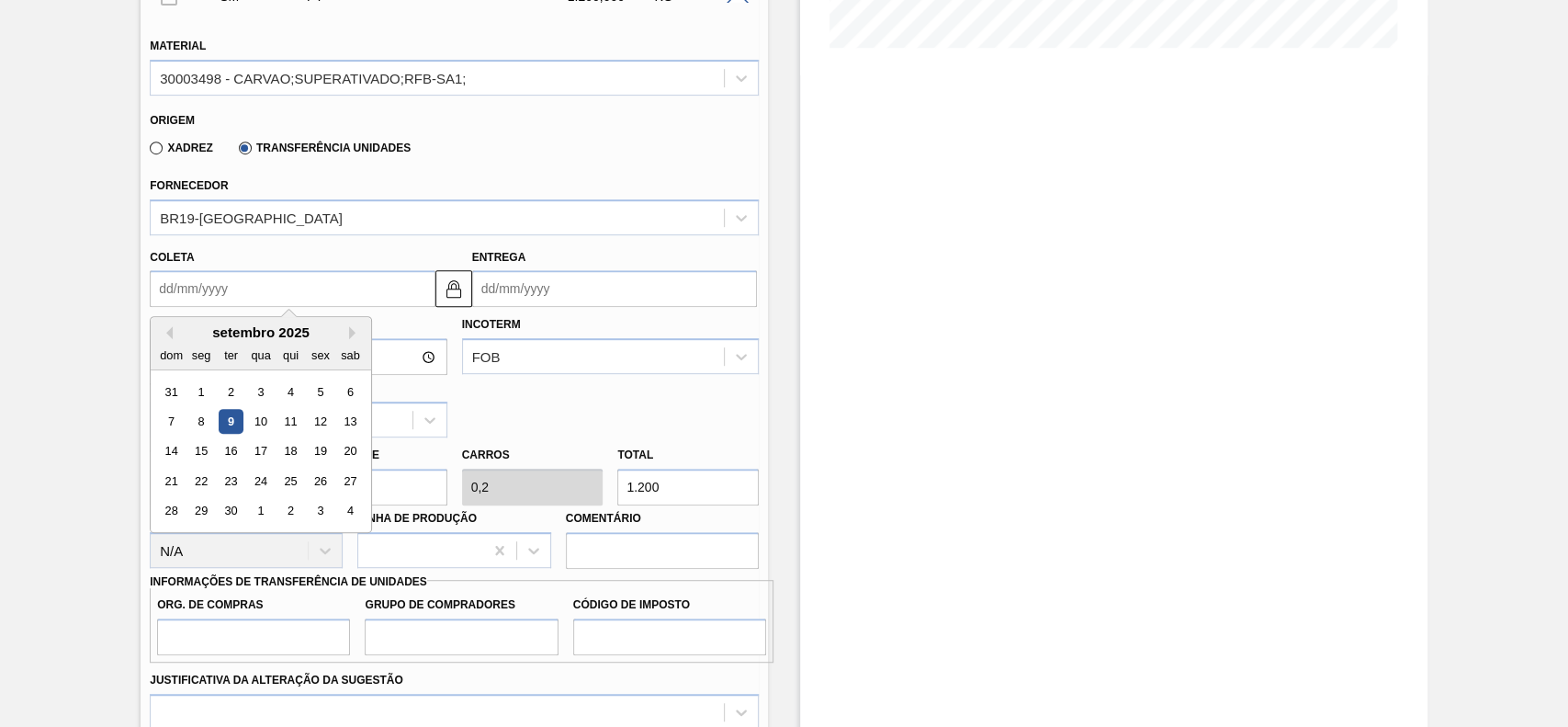
click at [230, 427] on div "9" at bounding box center [230, 421] width 25 height 25
type input "[DATE]"
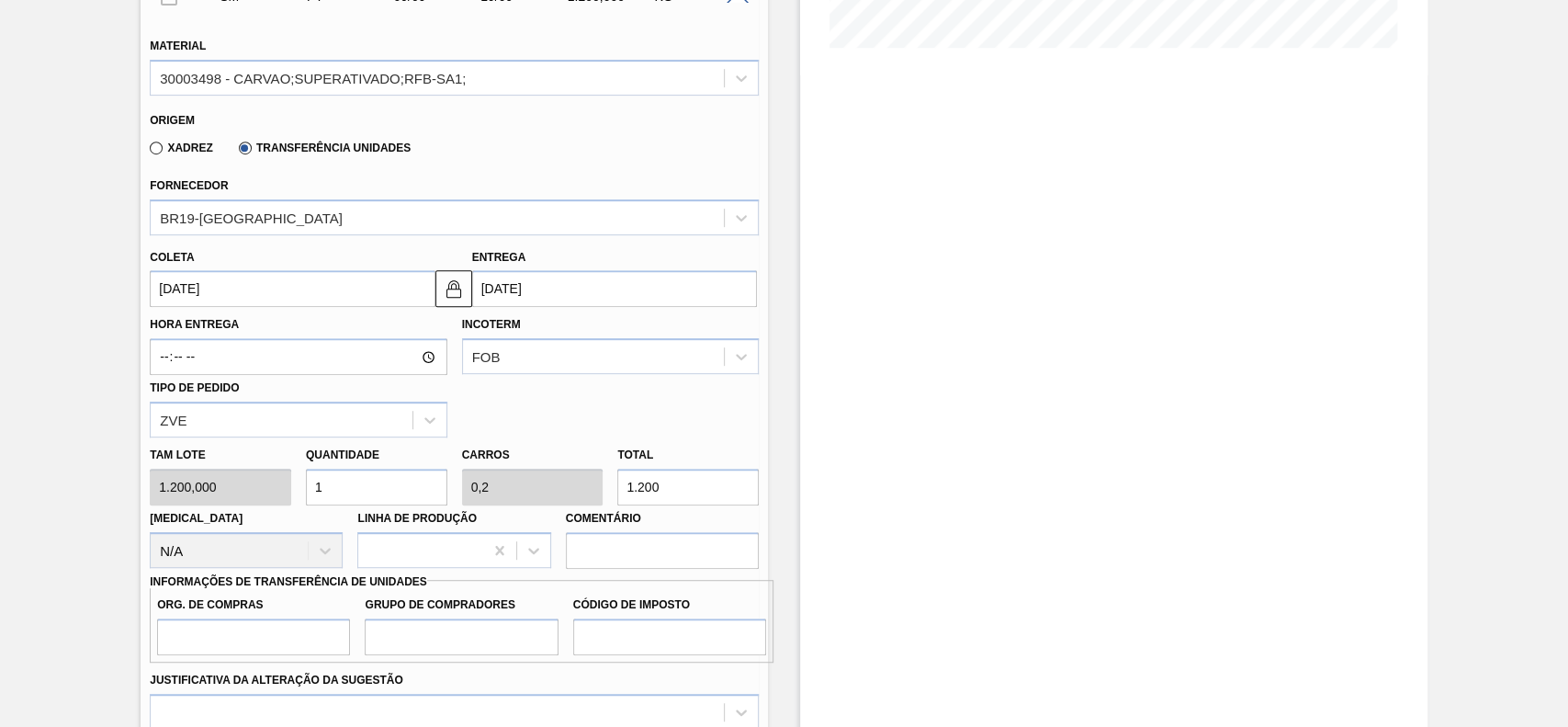
scroll to position [612, 0]
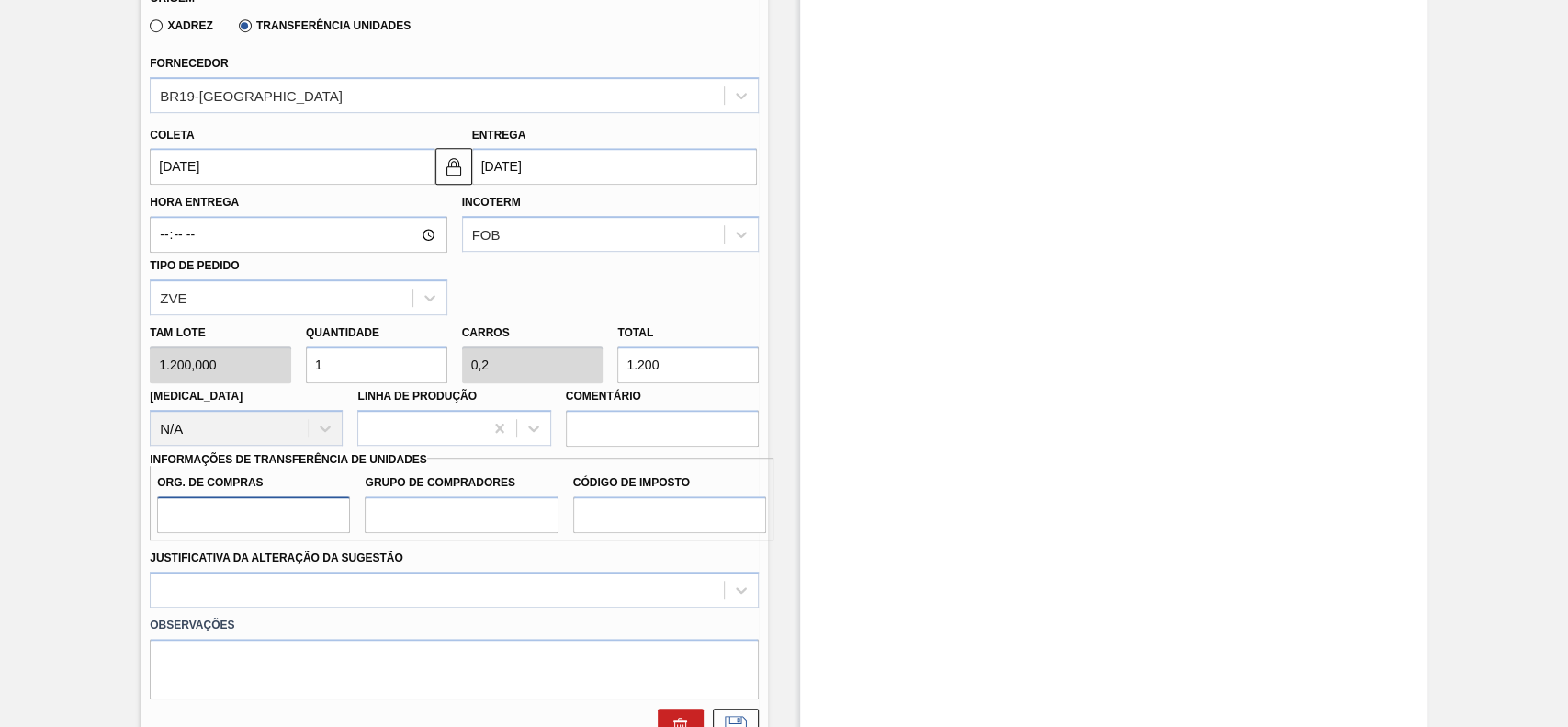
drag, startPoint x: 327, startPoint y: 514, endPoint x: 257, endPoint y: 525, distance: 70.9
click at [324, 515] on input "Org. de Compras" at bounding box center [253, 513] width 193 height 37
type input "BR00"
click at [409, 519] on input "Grupo de Compradores" at bounding box center [461, 513] width 193 height 37
type input "A01"
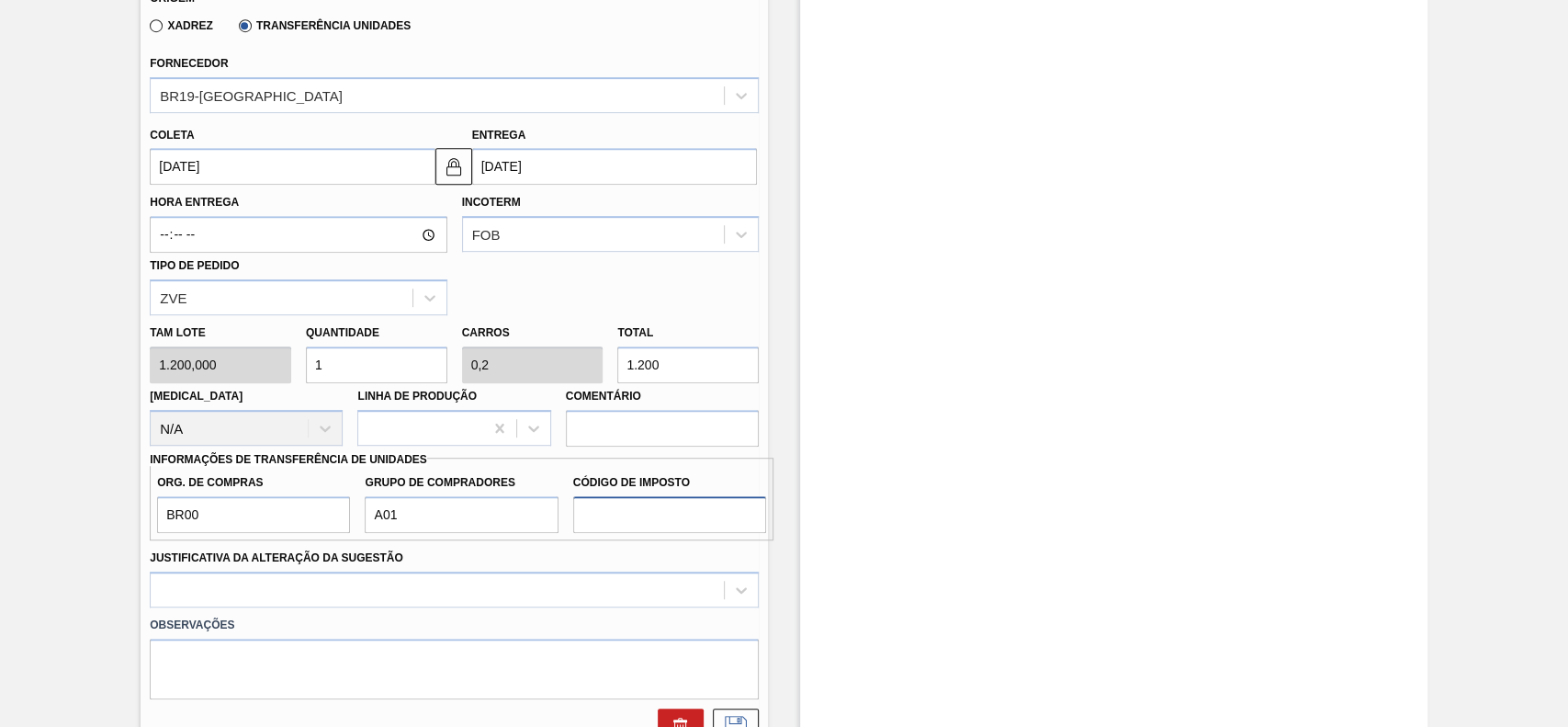
click at [625, 528] on input "Código de Imposto" at bounding box center [669, 513] width 193 height 37
type input "I1"
click at [428, 579] on div "Select is focused ,type to refine list, press Down to open the menu," at bounding box center [454, 589] width 609 height 36
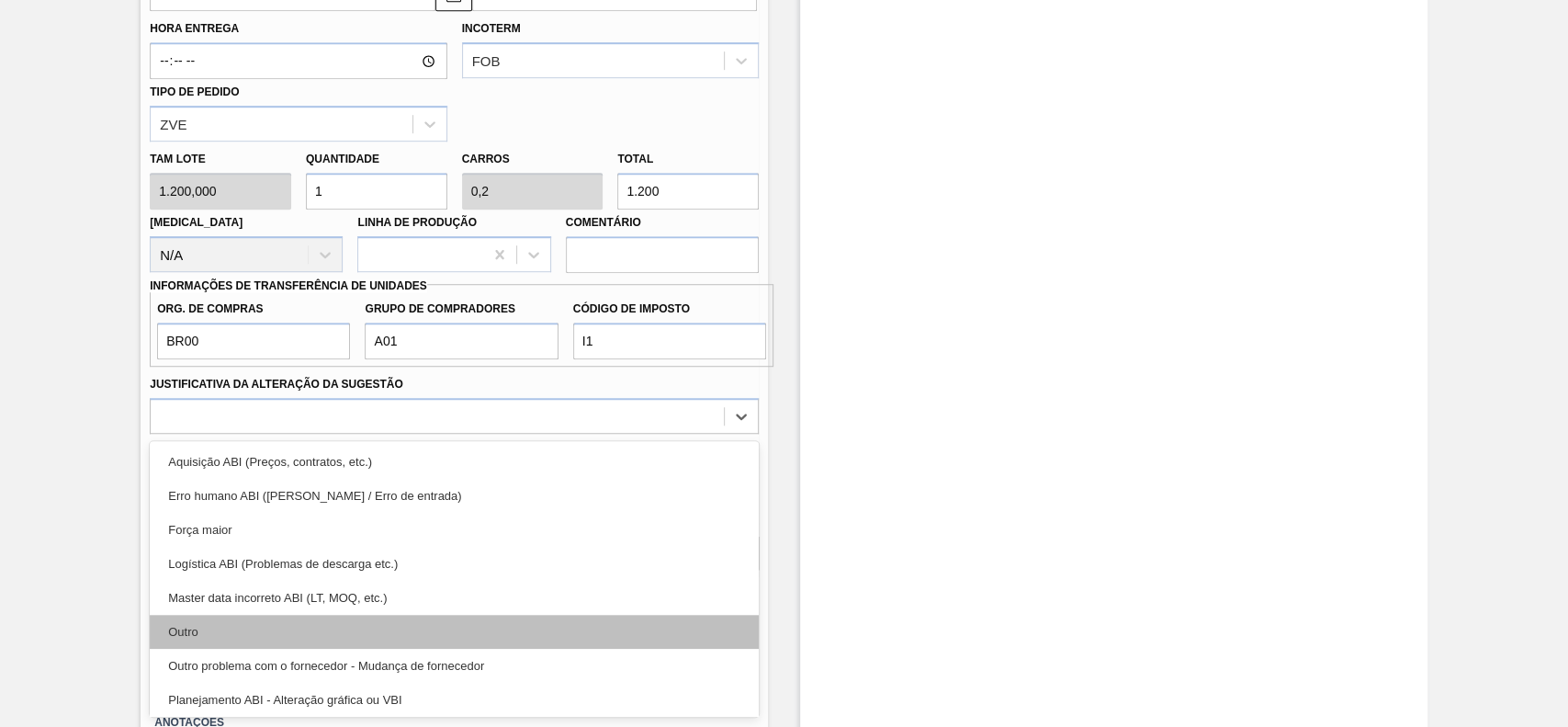
click at [336, 619] on div "Outro" at bounding box center [454, 632] width 609 height 34
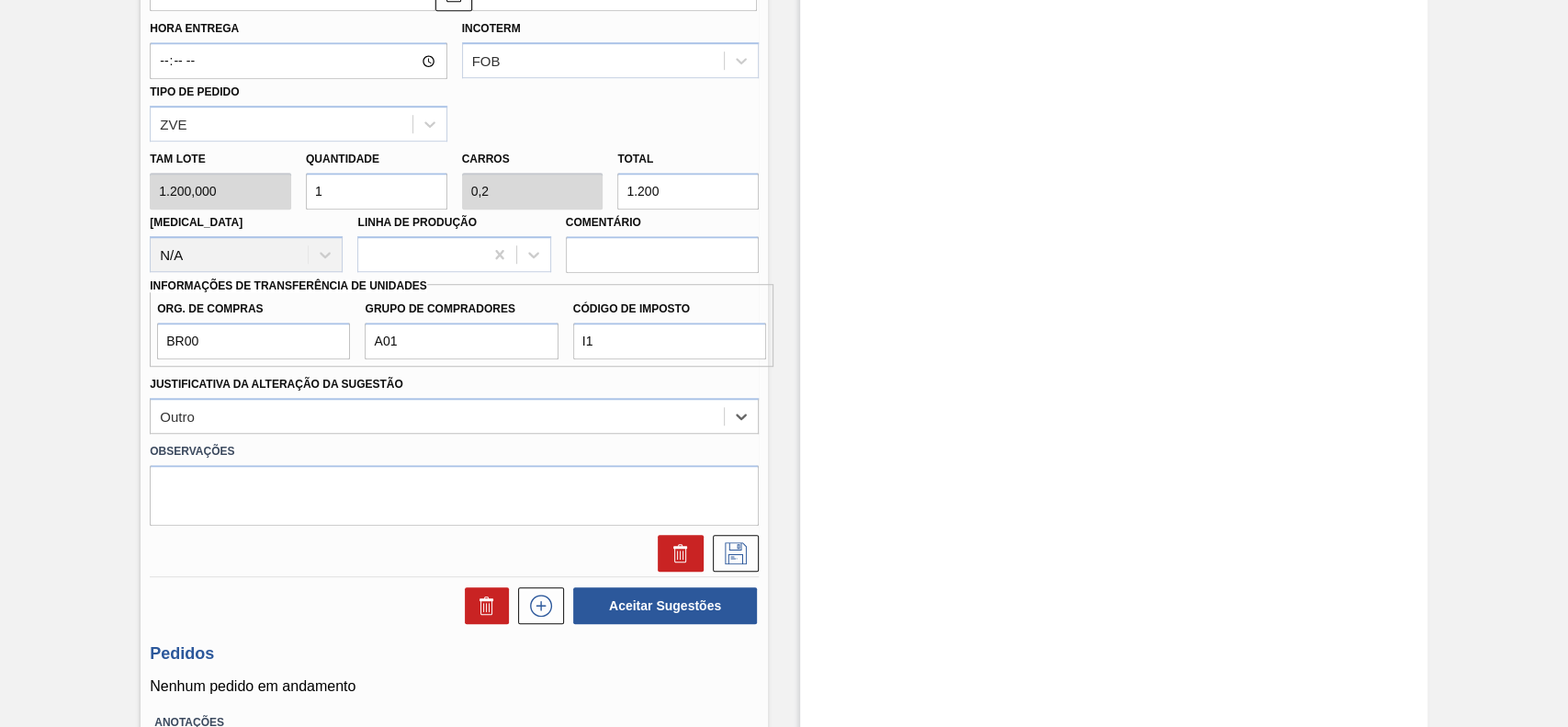
click at [761, 558] on div at bounding box center [454, 552] width 624 height 37
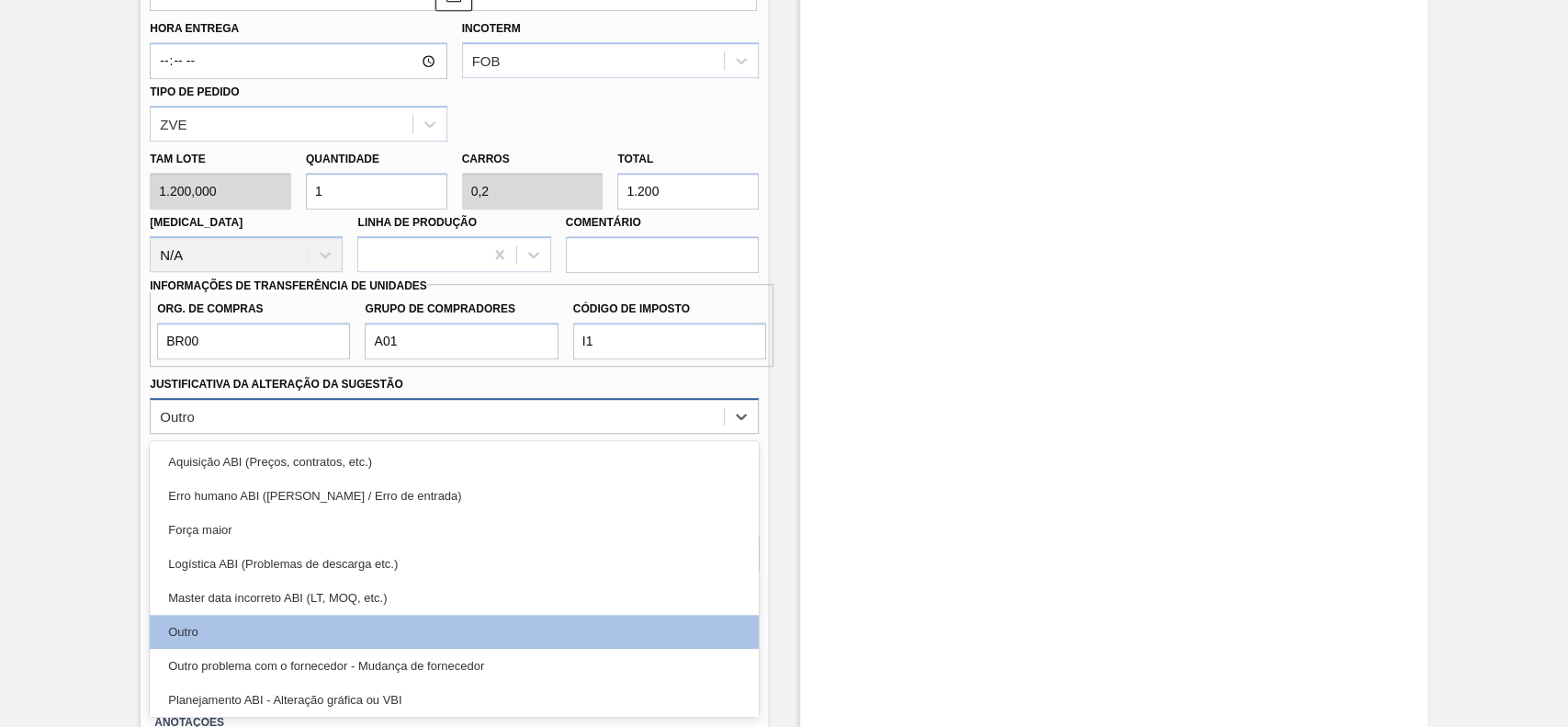
click at [453, 418] on div "Outro" at bounding box center [437, 415] width 573 height 27
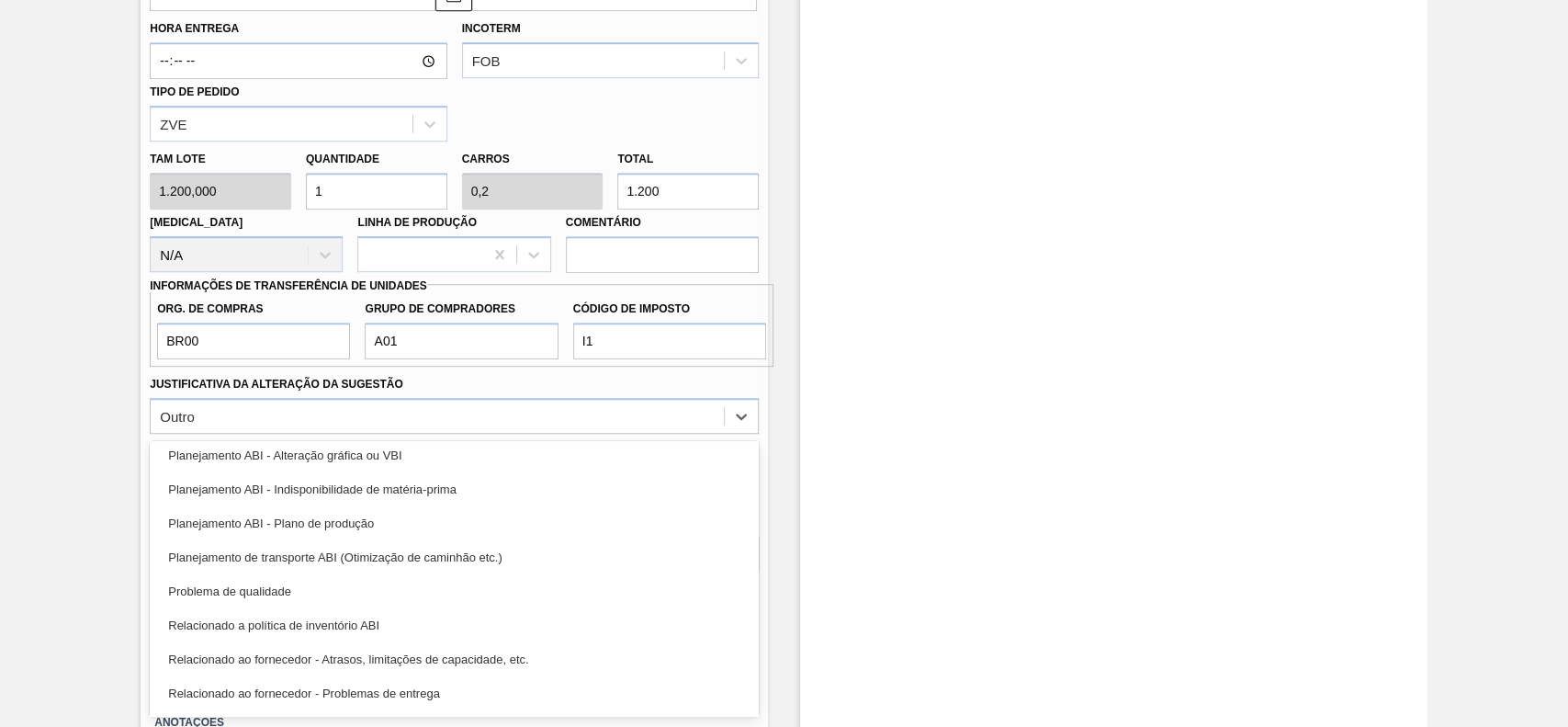
scroll to position [343, 0]
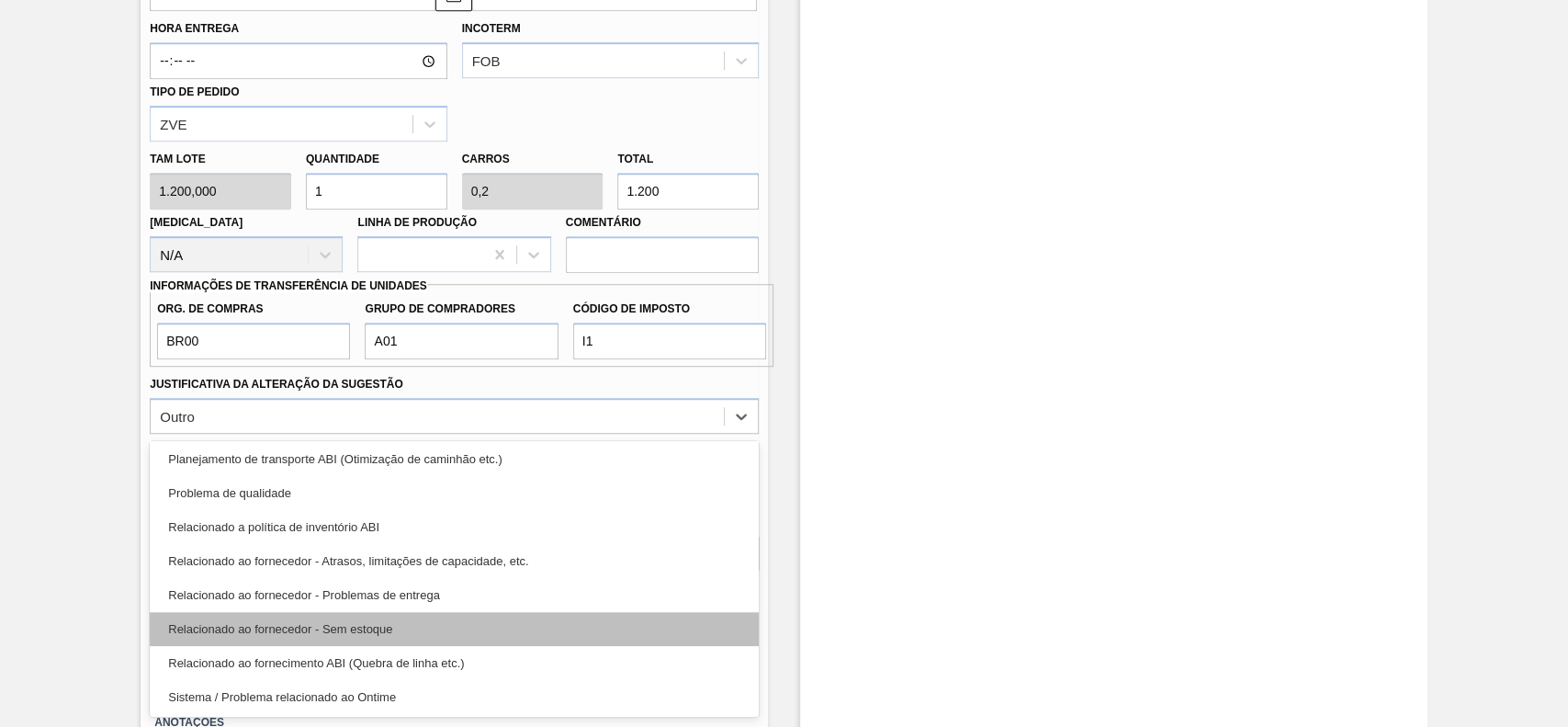
click at [389, 637] on div "Relacionado ao fornecedor - Sem estoque" at bounding box center [454, 629] width 609 height 34
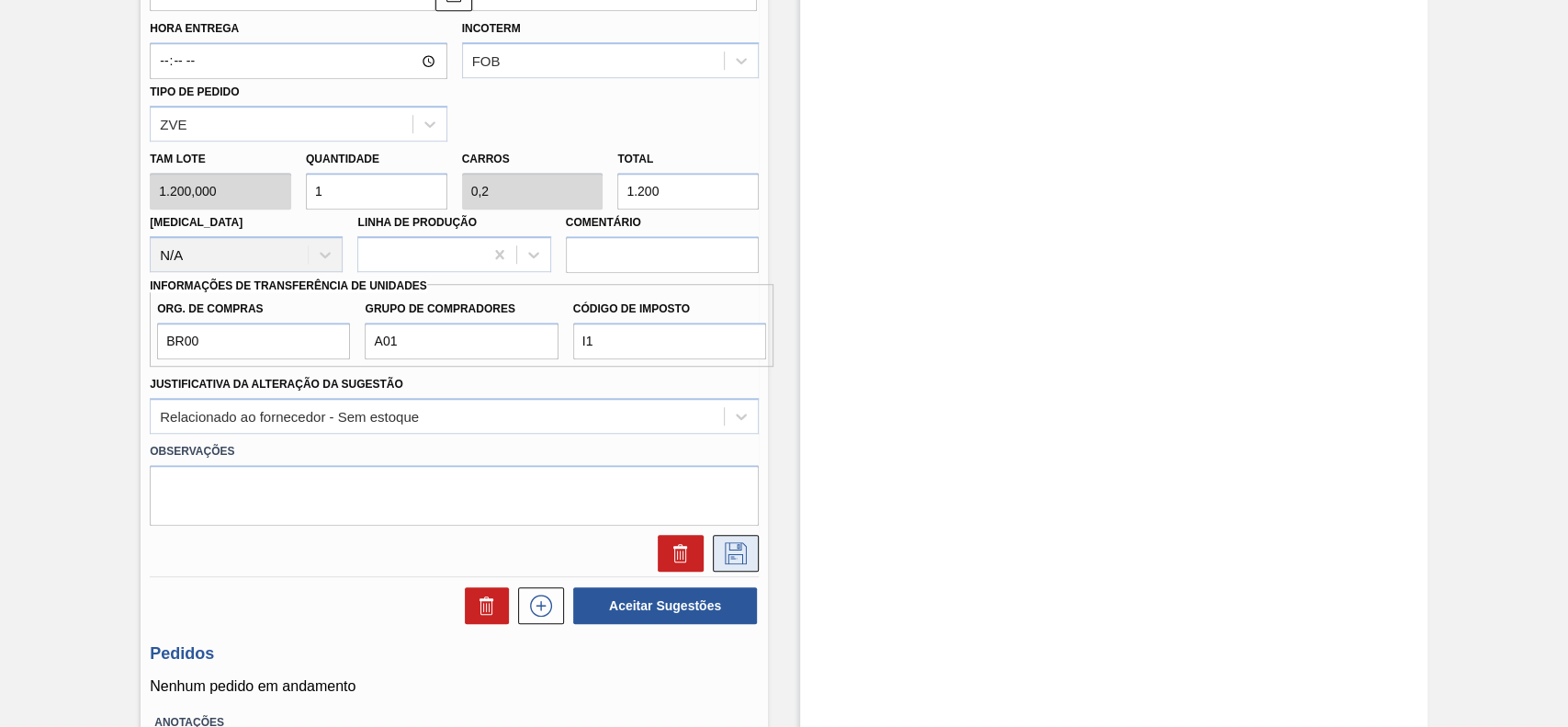
click at [735, 554] on icon at bounding box center [736, 553] width 30 height 22
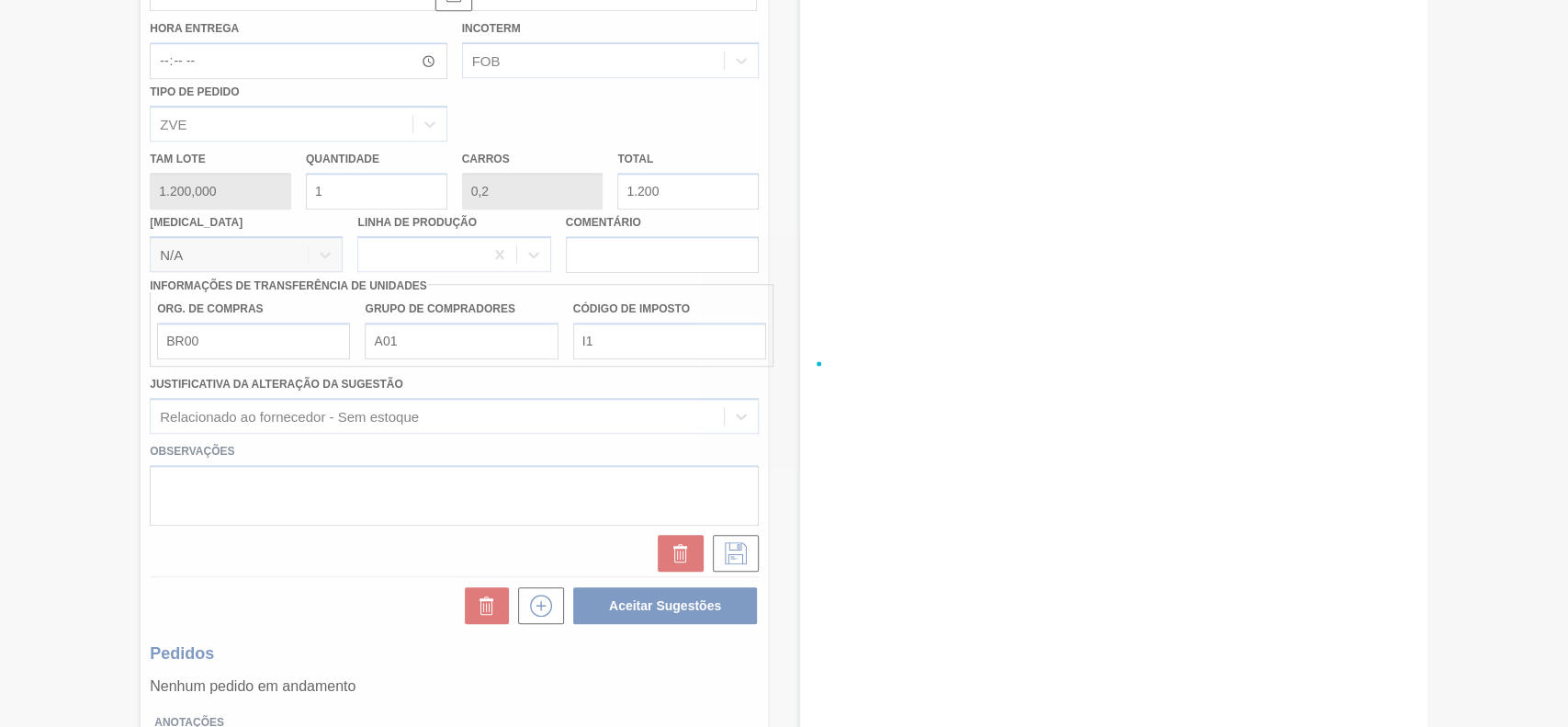
scroll to position [74, 0]
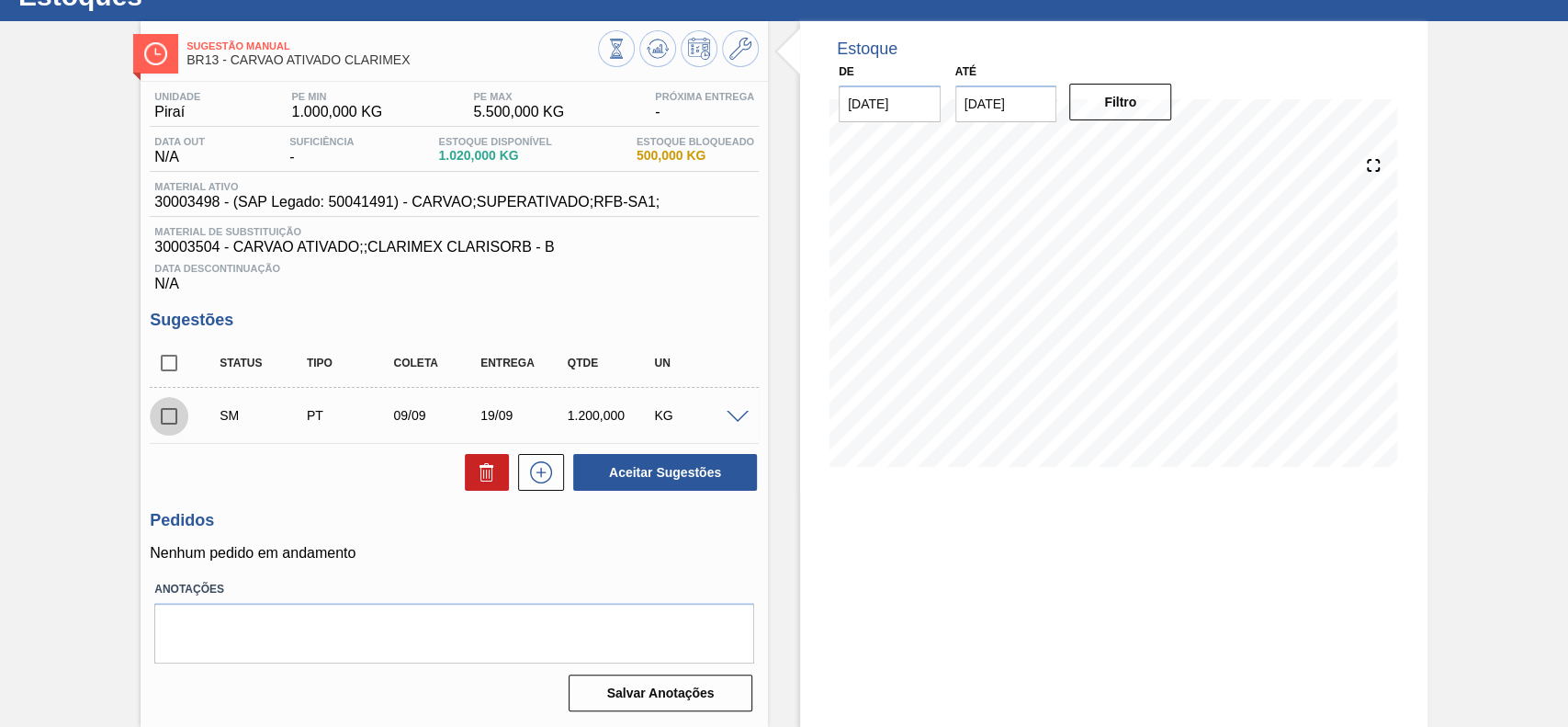
click at [168, 421] on input "checkbox" at bounding box center [169, 416] width 39 height 39
click at [662, 470] on button "Aceitar Sugestões" at bounding box center [664, 472] width 184 height 37
checkbox input "false"
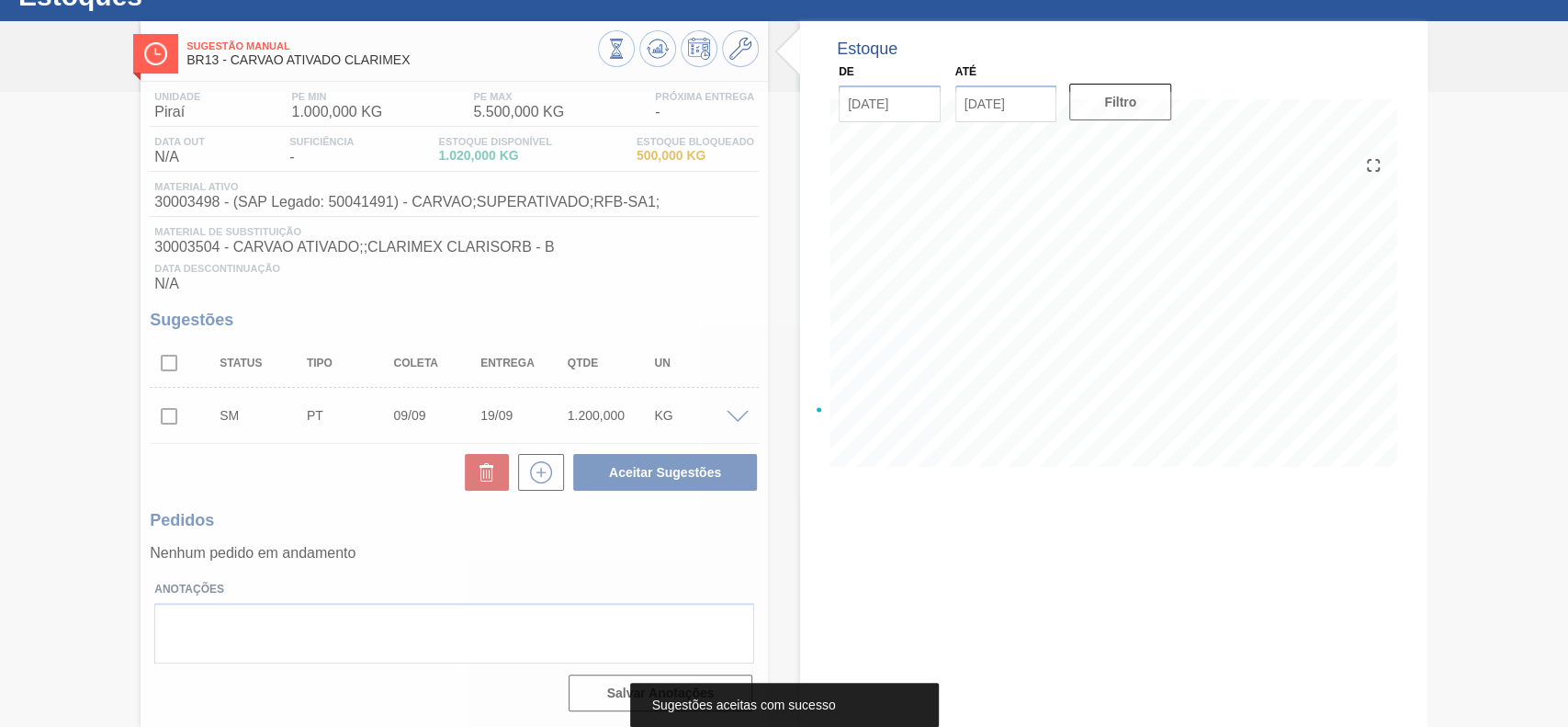
scroll to position [64, 0]
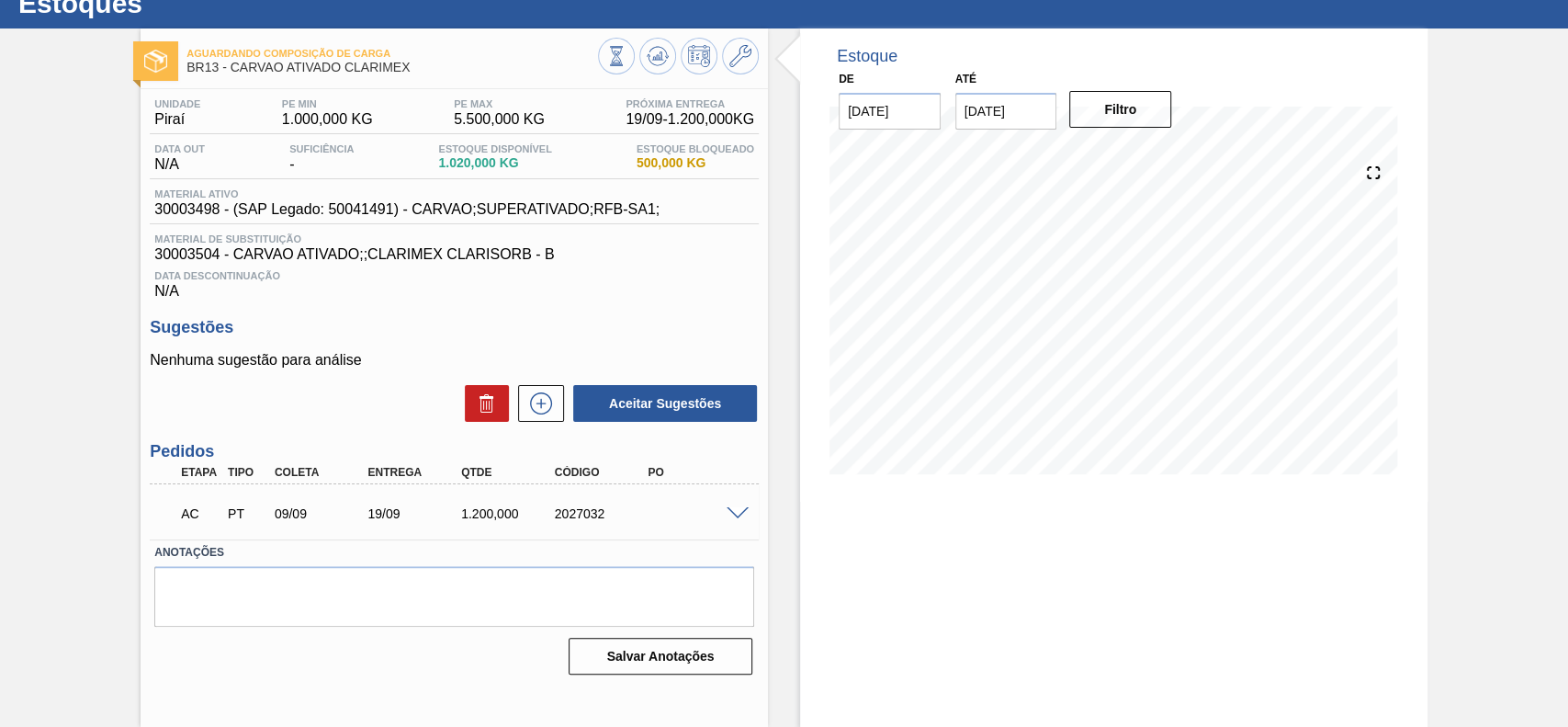
click at [744, 514] on span at bounding box center [738, 513] width 22 height 14
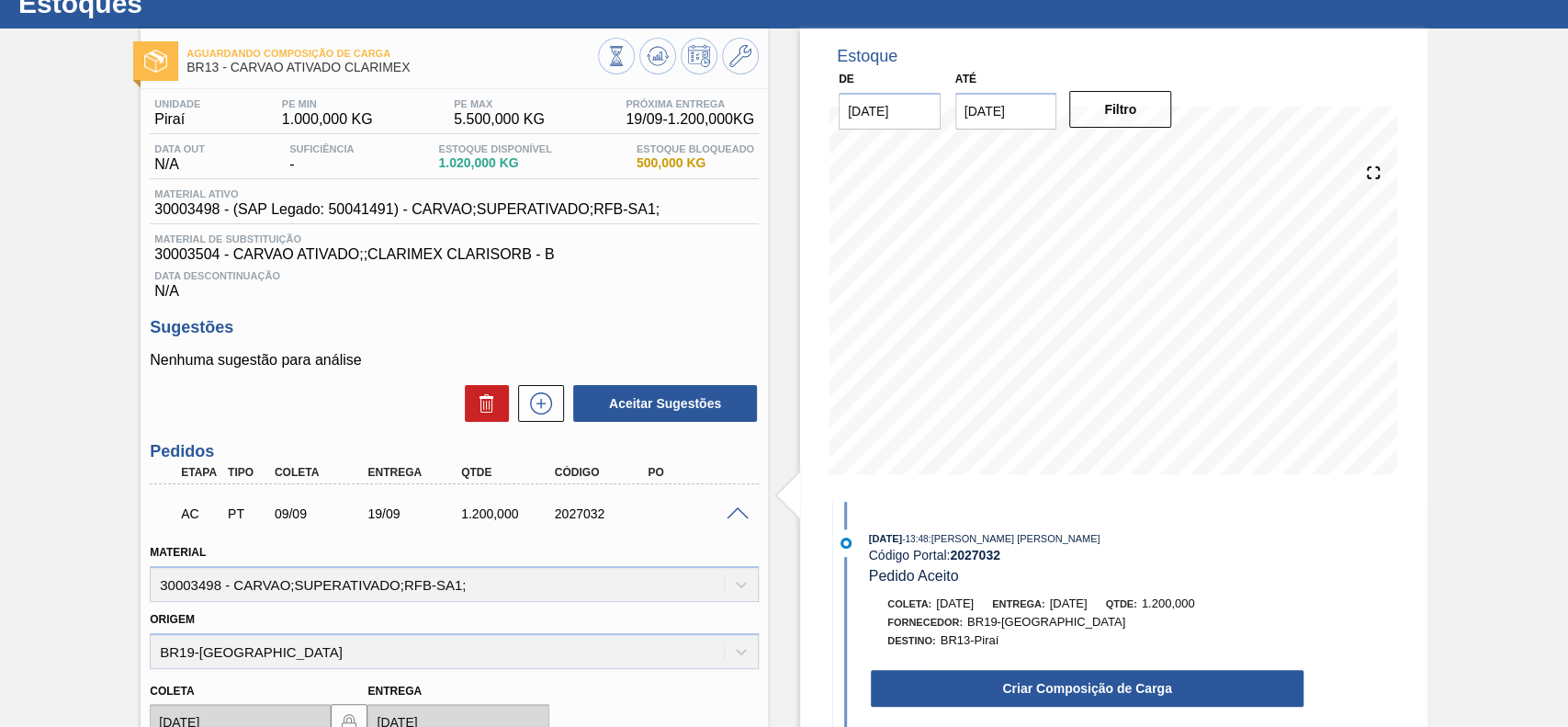
scroll to position [186, 0]
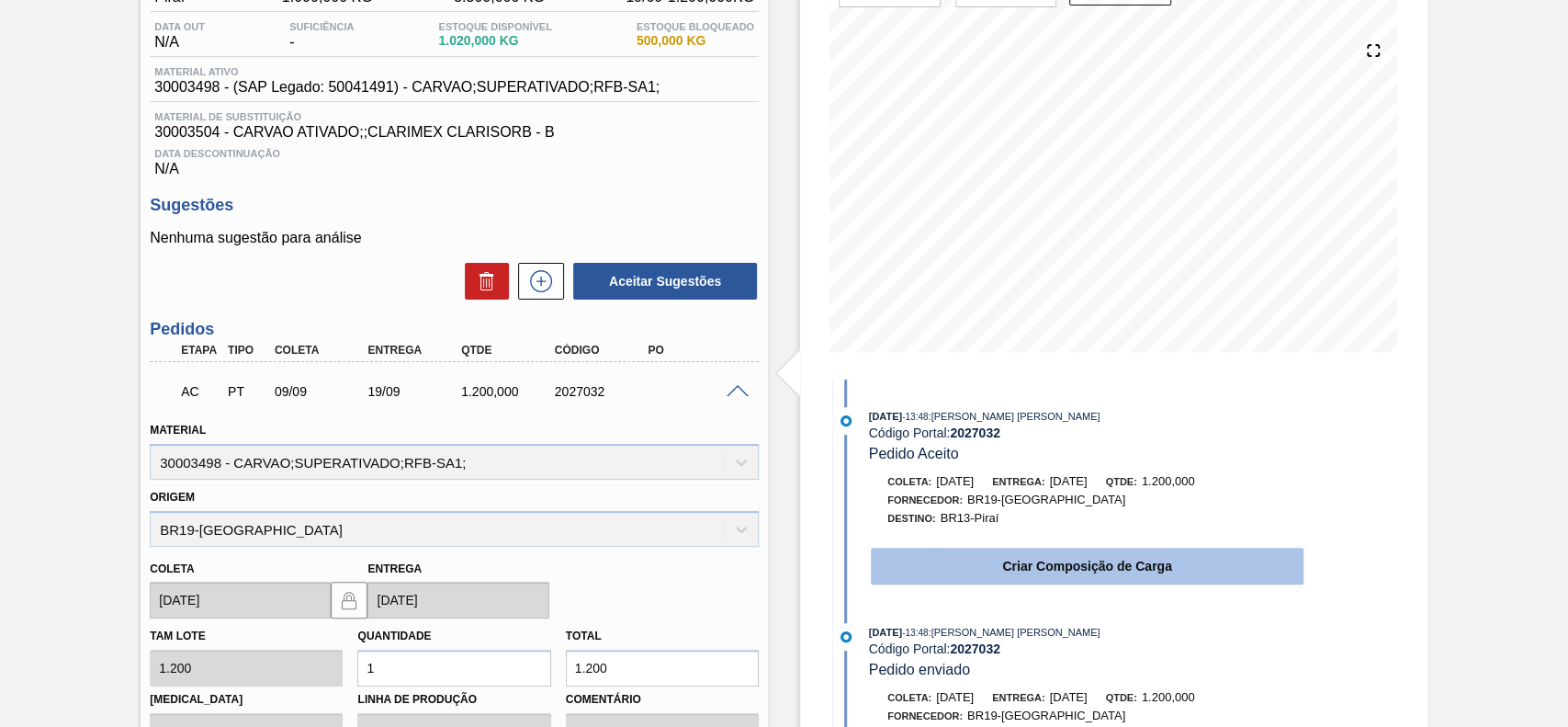
click at [1044, 580] on button "Criar Composição de Carga" at bounding box center [1087, 565] width 433 height 37
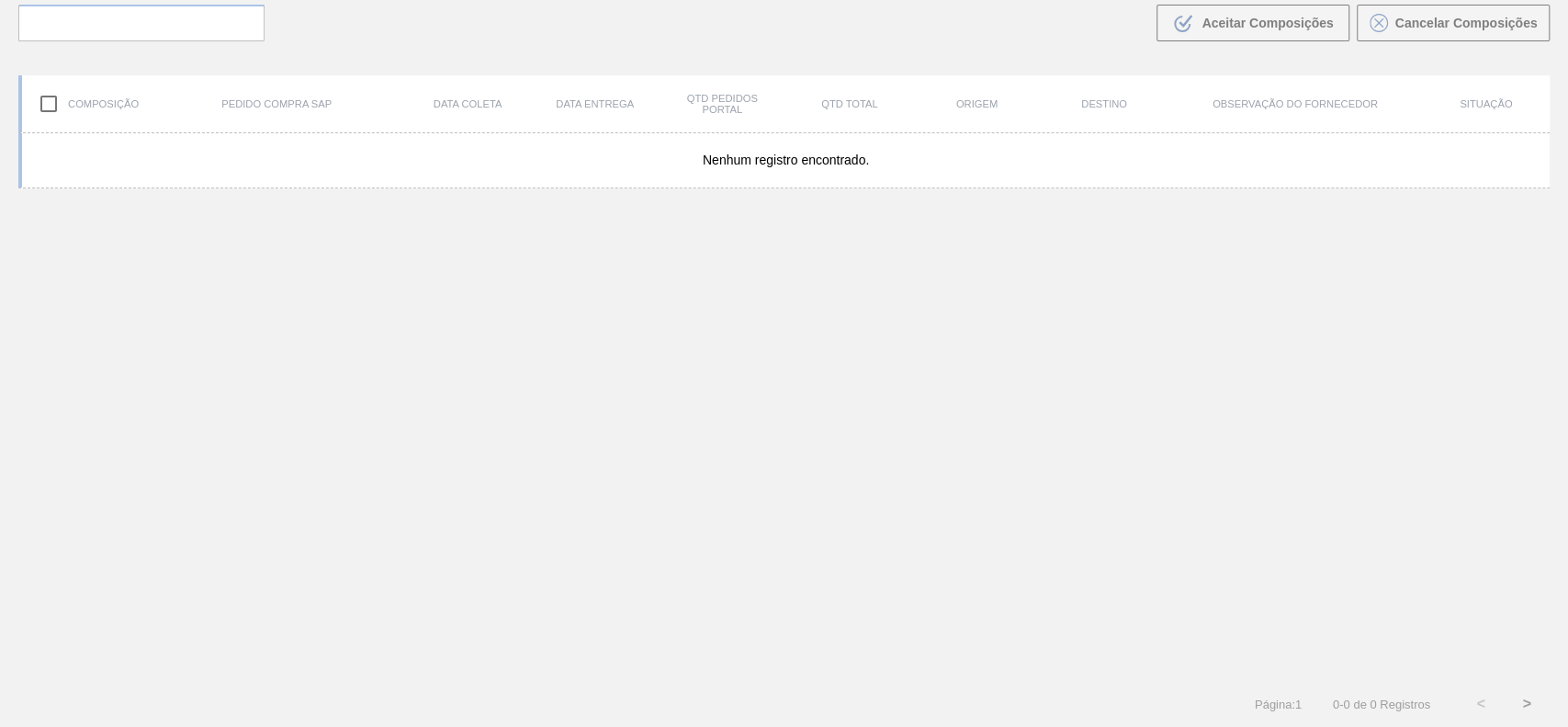
scroll to position [132, 0]
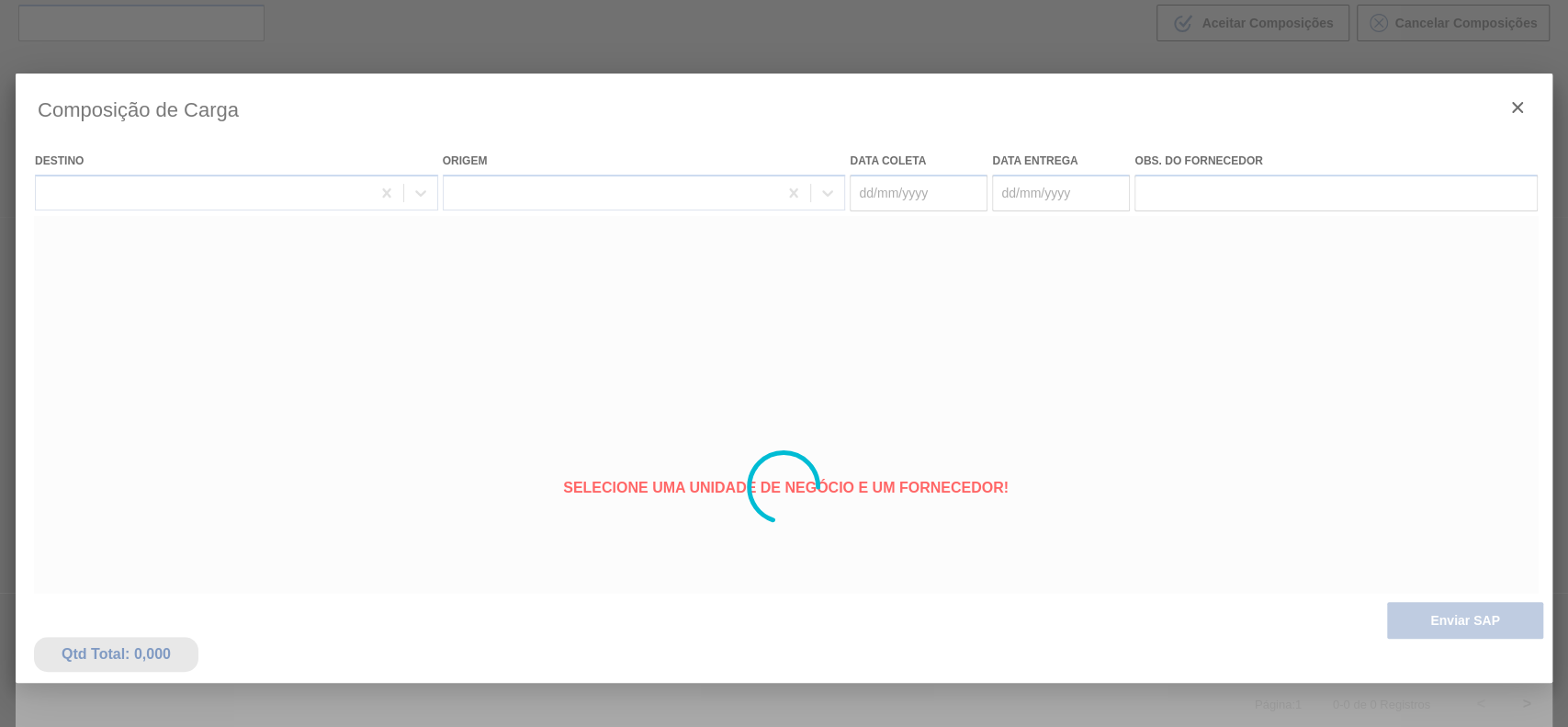
type coleta "[DATE]"
type entrega "[DATE]"
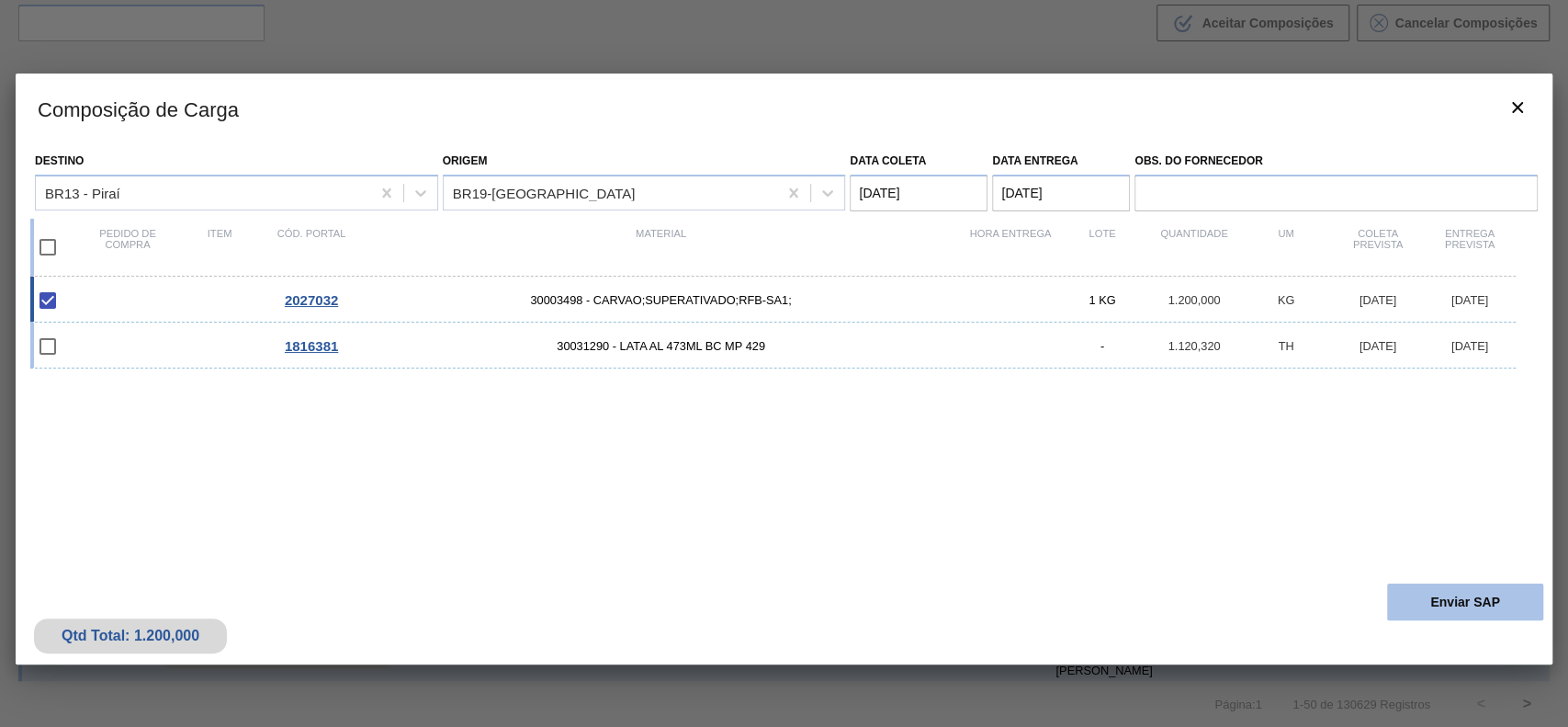
click at [1447, 588] on button "Enviar SAP" at bounding box center [1464, 601] width 156 height 37
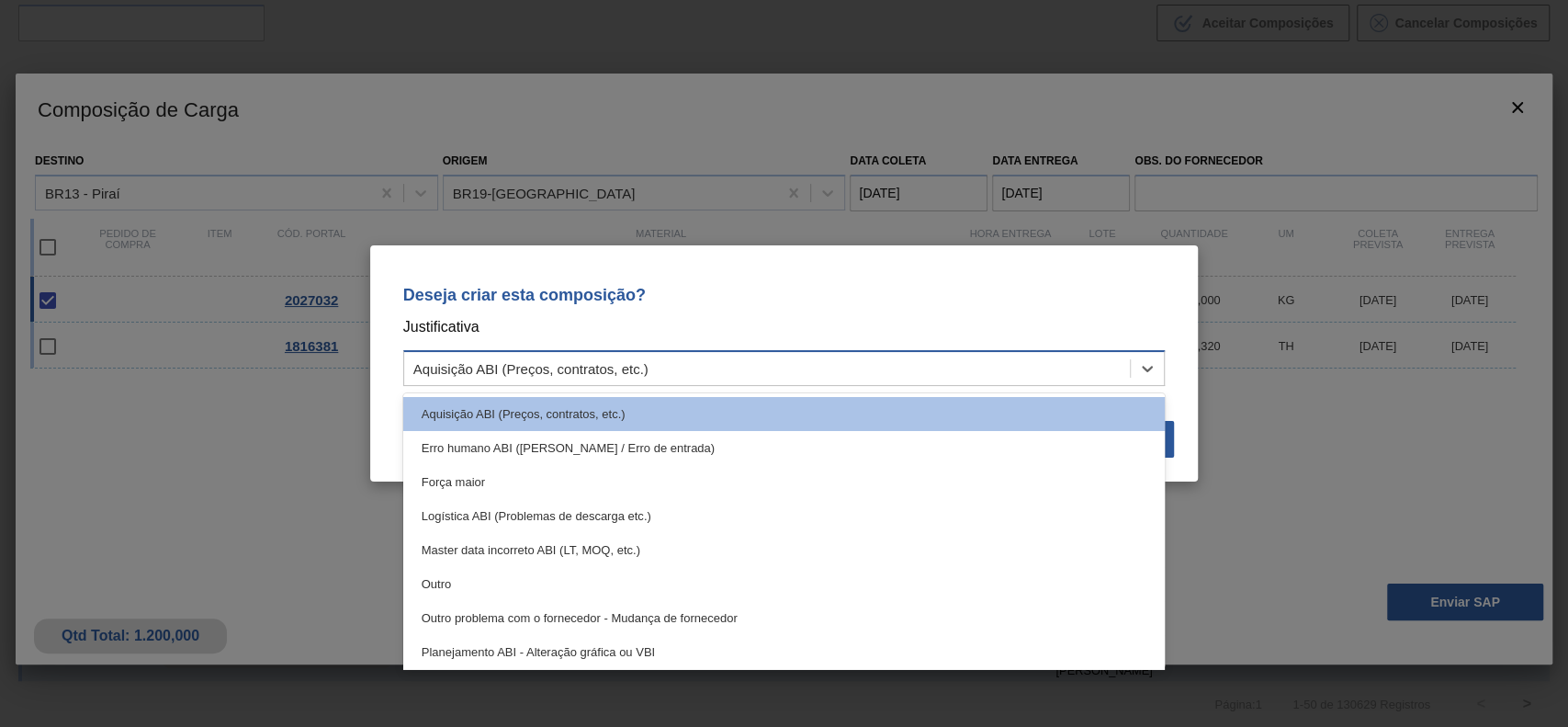
click at [693, 350] on div "Aquisição ABI (Preços, contratos, etc.)" at bounding box center [784, 367] width 763 height 36
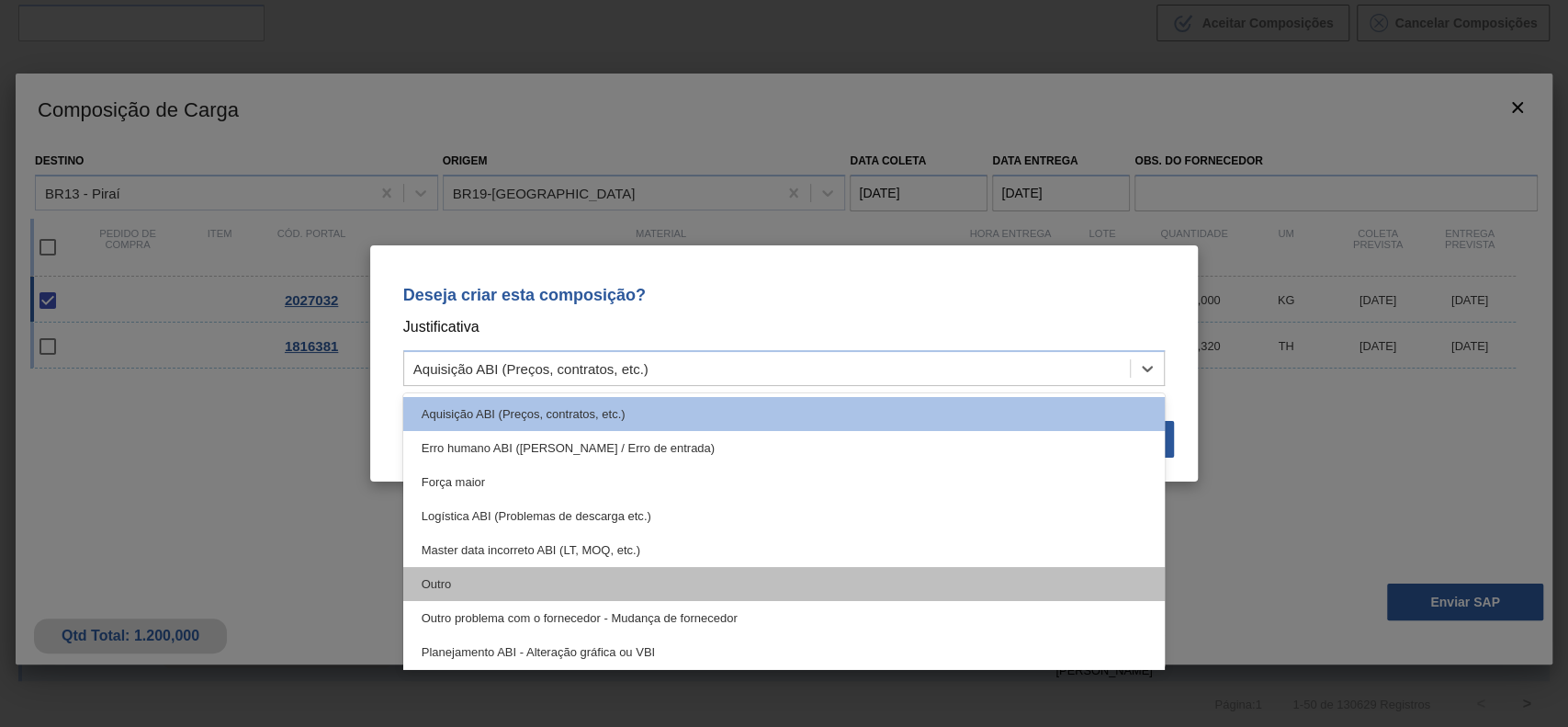
click at [580, 576] on div "Outro" at bounding box center [784, 584] width 763 height 34
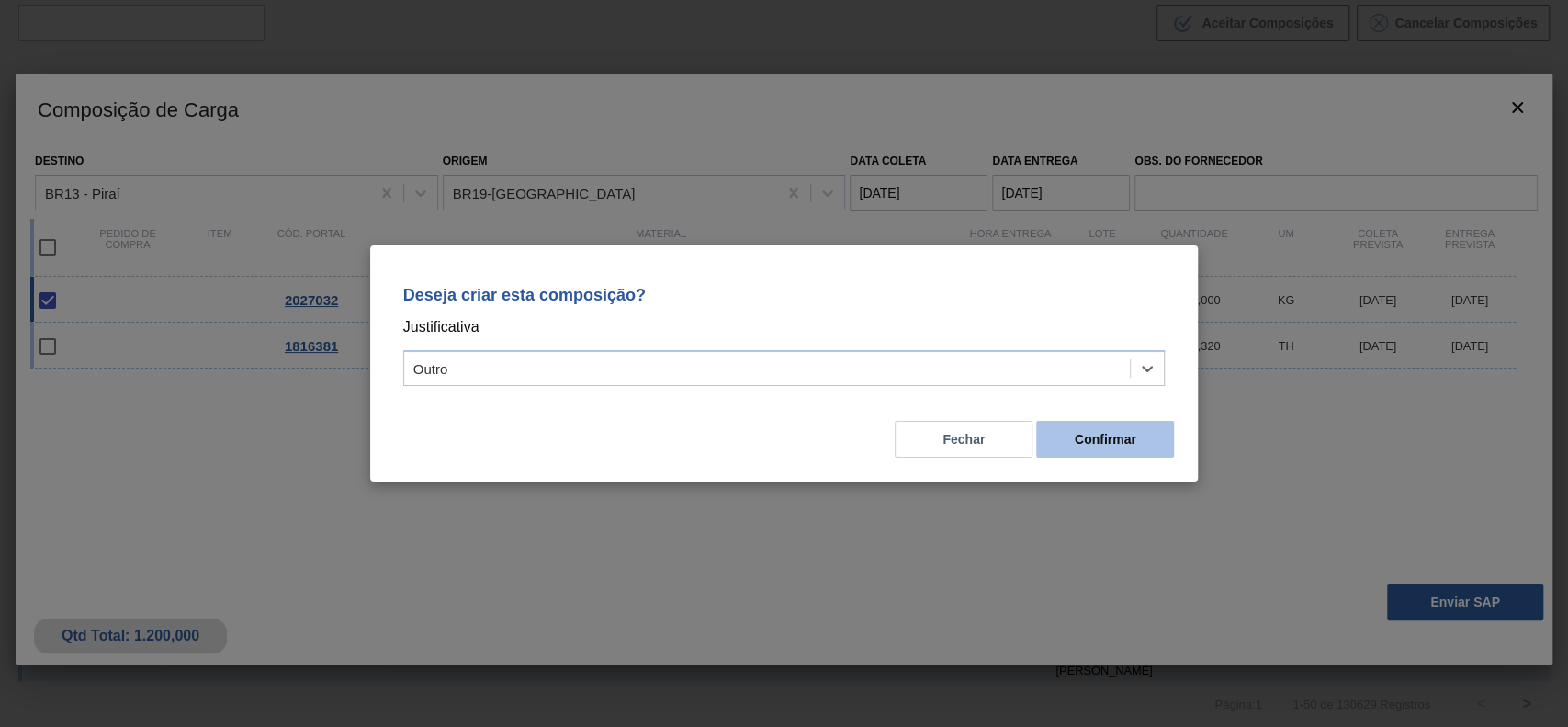
click at [1131, 446] on button "Confirmar" at bounding box center [1104, 439] width 138 height 37
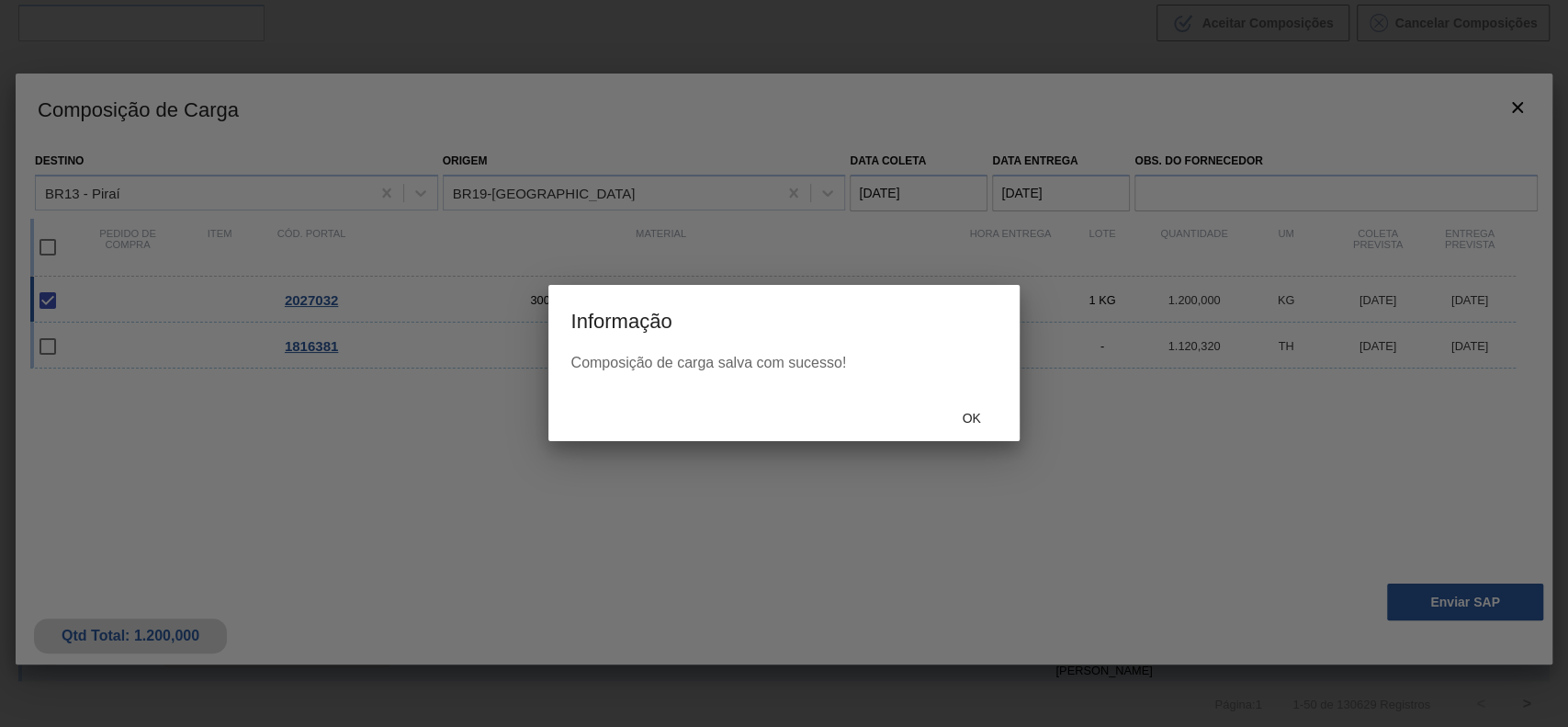
click at [971, 411] on span "Ok" at bounding box center [970, 417] width 48 height 15
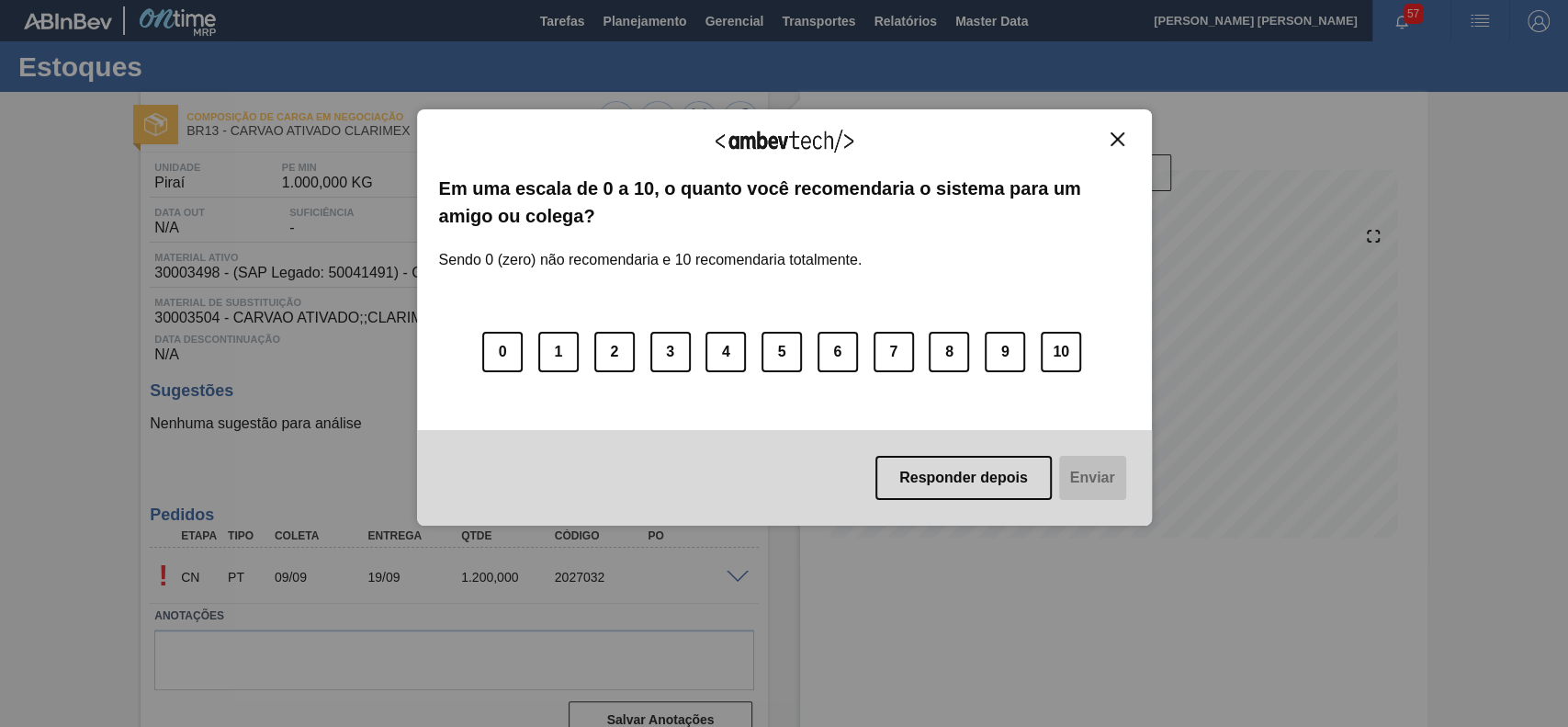
click at [1118, 140] on img "Close" at bounding box center [1117, 139] width 14 height 14
click at [1124, 140] on button "Close" at bounding box center [1117, 139] width 25 height 16
click at [1121, 140] on img "Close" at bounding box center [1117, 139] width 14 height 14
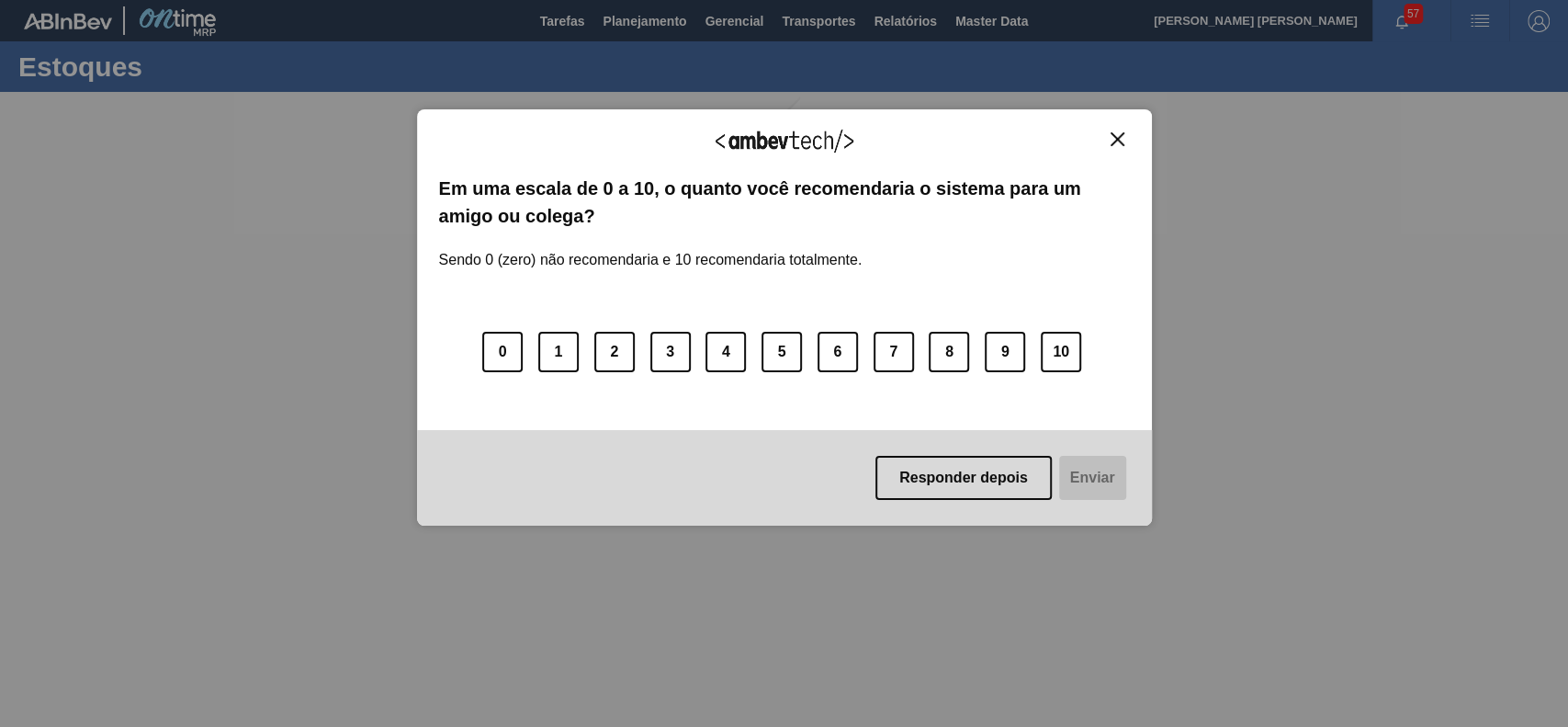
click at [1114, 143] on img "Close" at bounding box center [1117, 139] width 14 height 14
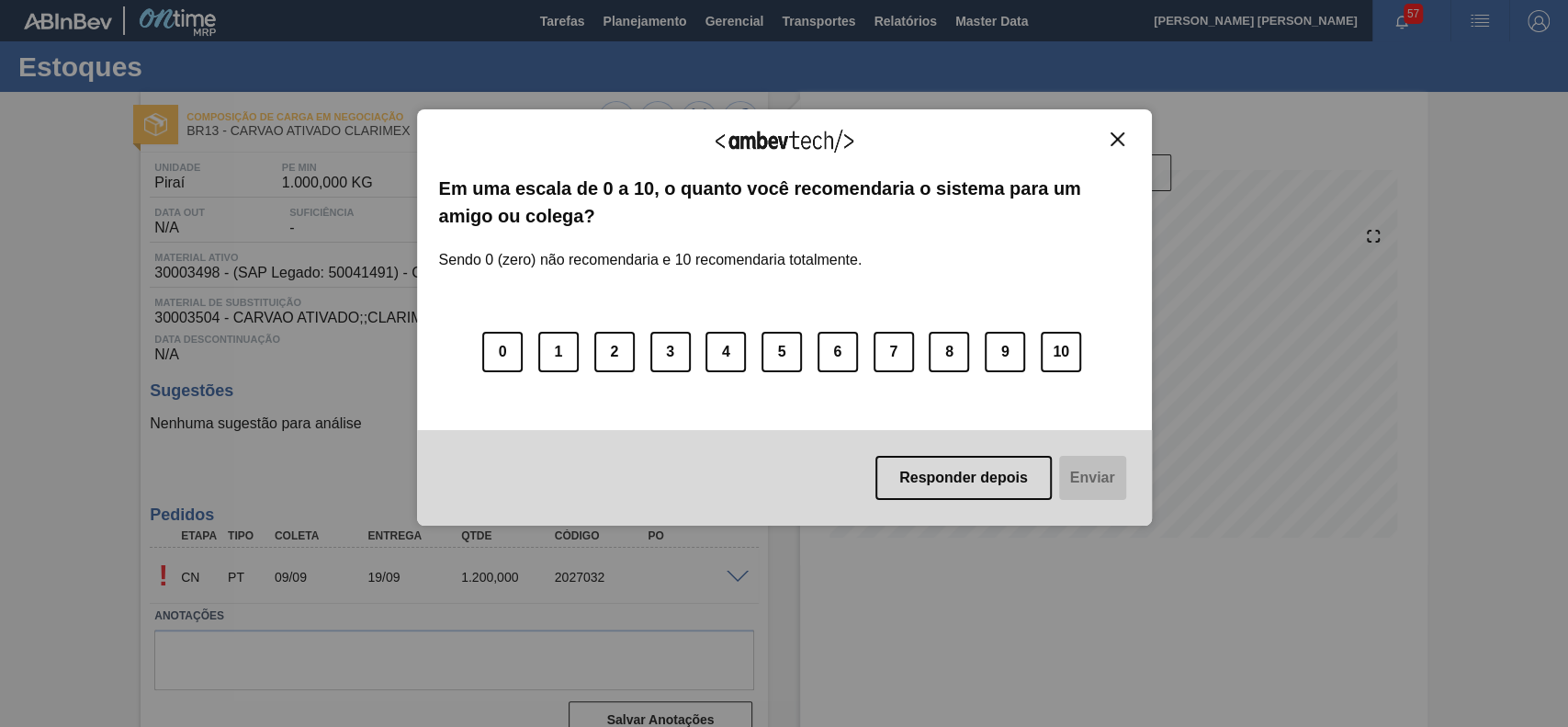
click at [1124, 140] on button "Close" at bounding box center [1117, 139] width 25 height 16
click at [1126, 131] on button "Close" at bounding box center [1117, 139] width 25 height 16
click at [1043, 350] on button "10" at bounding box center [1061, 352] width 41 height 41
click at [858, 351] on div "0 1 2 3 4 5 6 7 8 9 10" at bounding box center [784, 341] width 690 height 145
drag, startPoint x: 891, startPoint y: 354, endPoint x: 919, endPoint y: 398, distance: 52.2
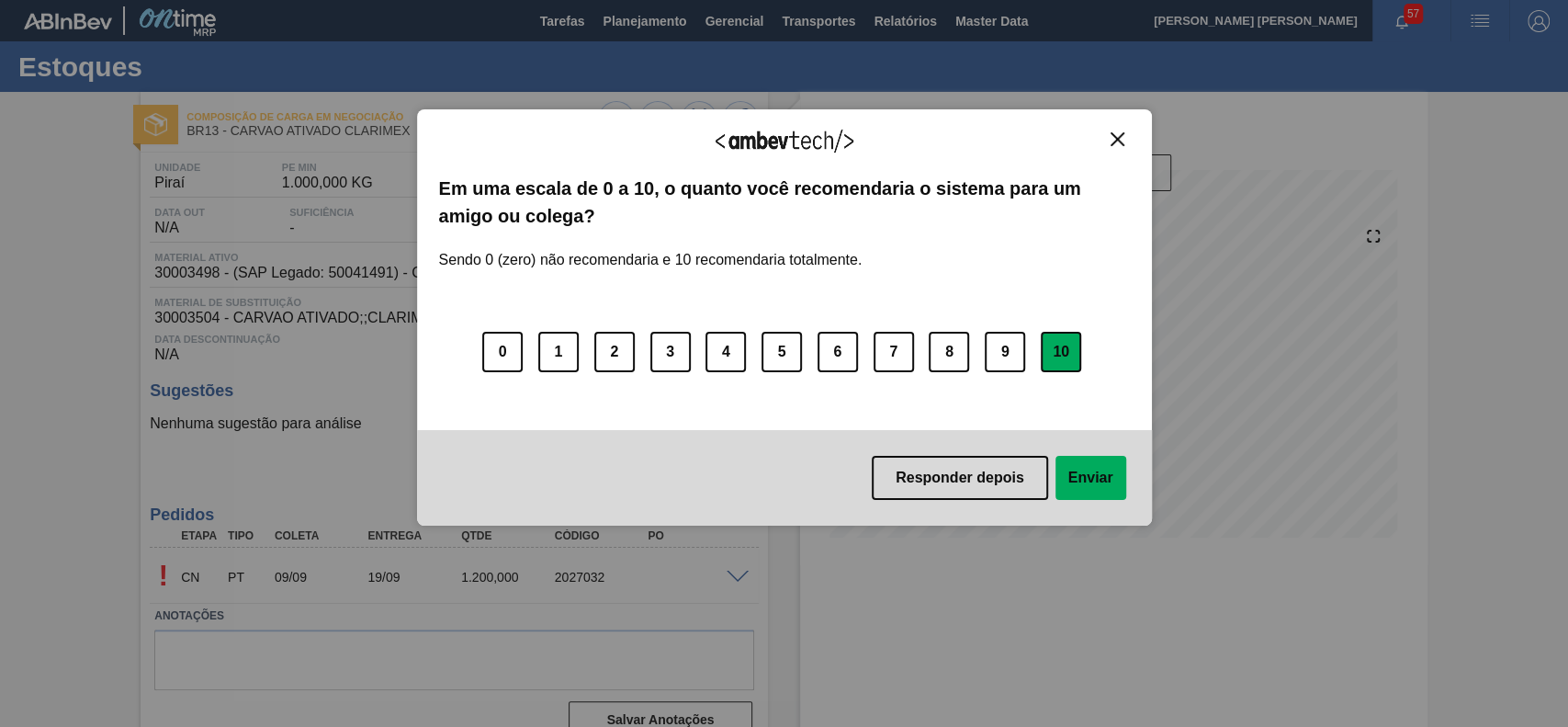
click at [891, 354] on button "7" at bounding box center [893, 352] width 41 height 41
click at [1105, 470] on button "Enviar" at bounding box center [1090, 478] width 71 height 44
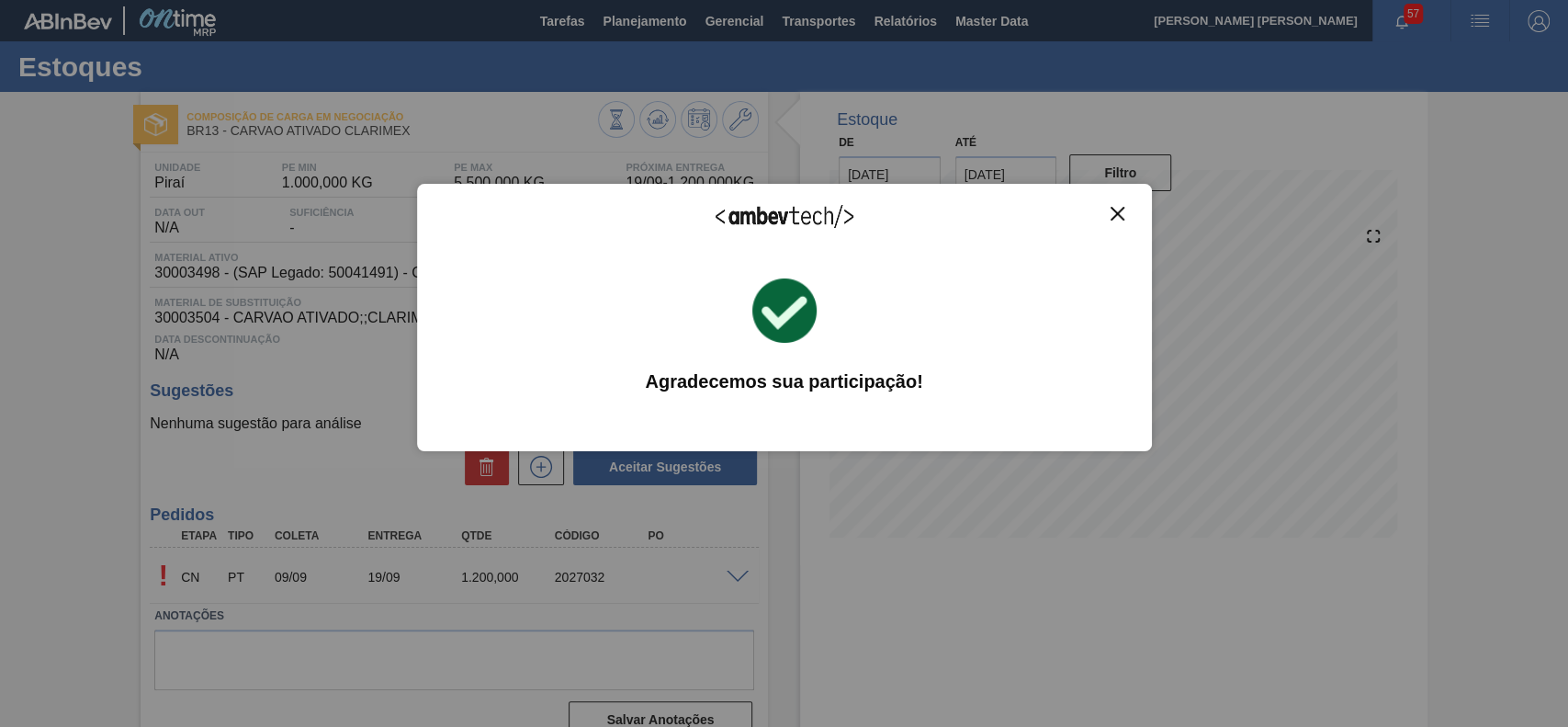
click at [1129, 209] on div "Agradecemos seu feedback! Em uma escala de 0 a 10, o quanto você recomendaria o…" at bounding box center [784, 317] width 735 height 267
click at [1121, 211] on img "Close" at bounding box center [1117, 214] width 14 height 14
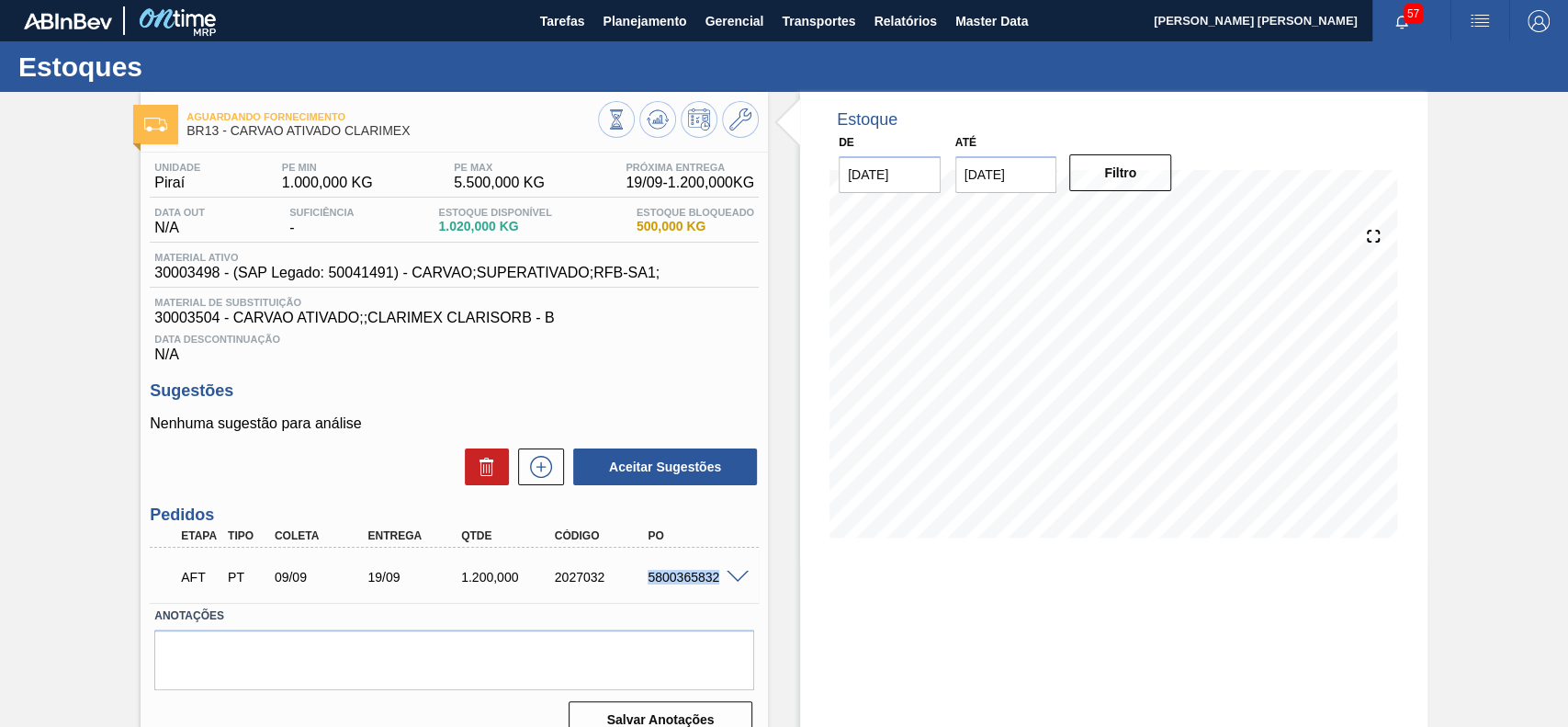
drag, startPoint x: 641, startPoint y: 584, endPoint x: 714, endPoint y: 585, distance: 73.0
click at [714, 584] on div "5800365832" at bounding box center [694, 576] width 104 height 15
copy div "5800365832"
